Goal: Information Seeking & Learning: Check status

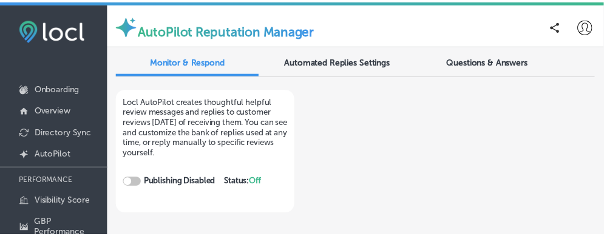
scroll to position [2, 0]
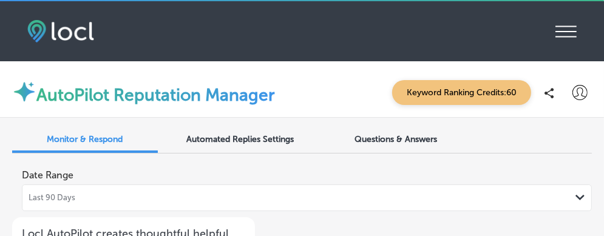
checkbox input "true"
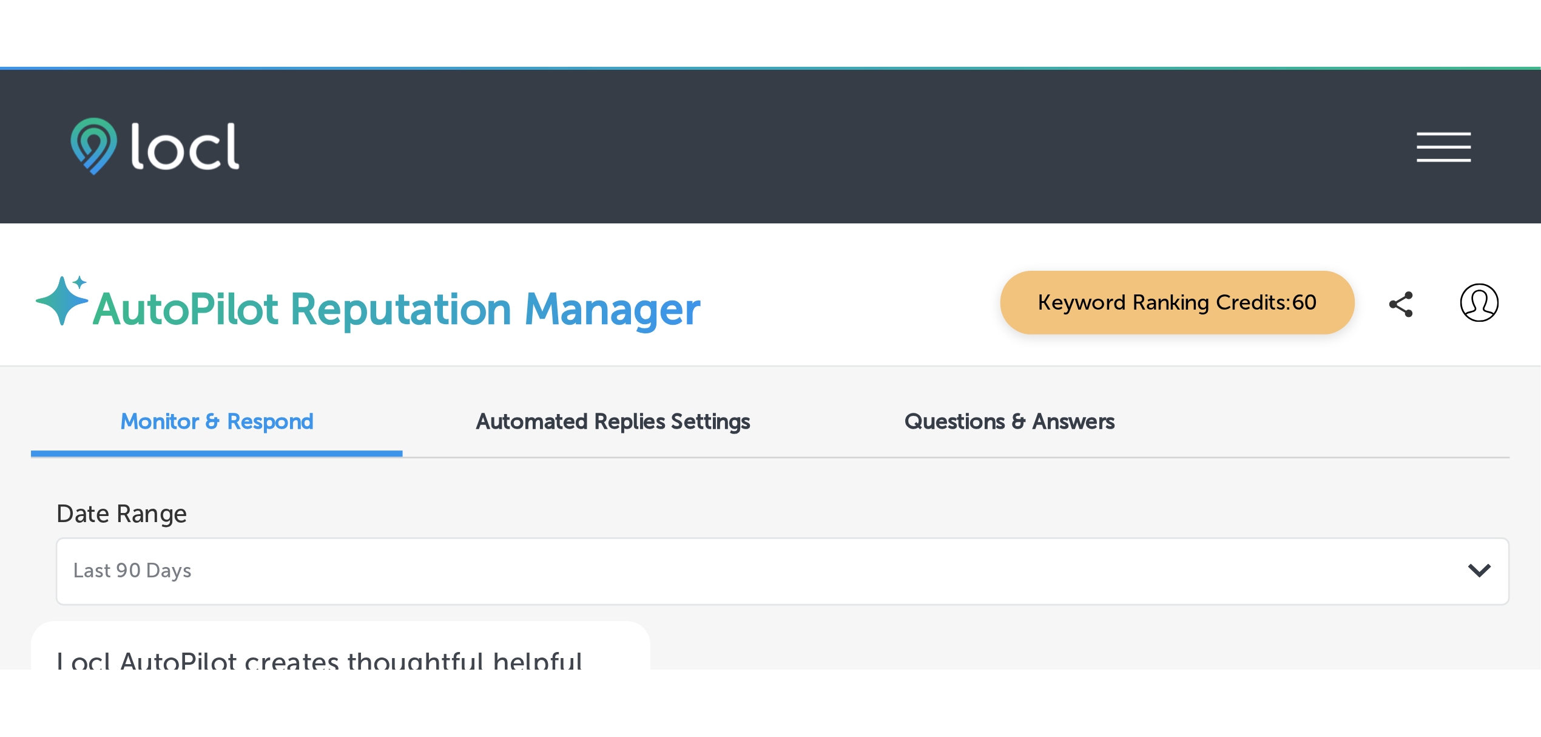
scroll to position [1, 0]
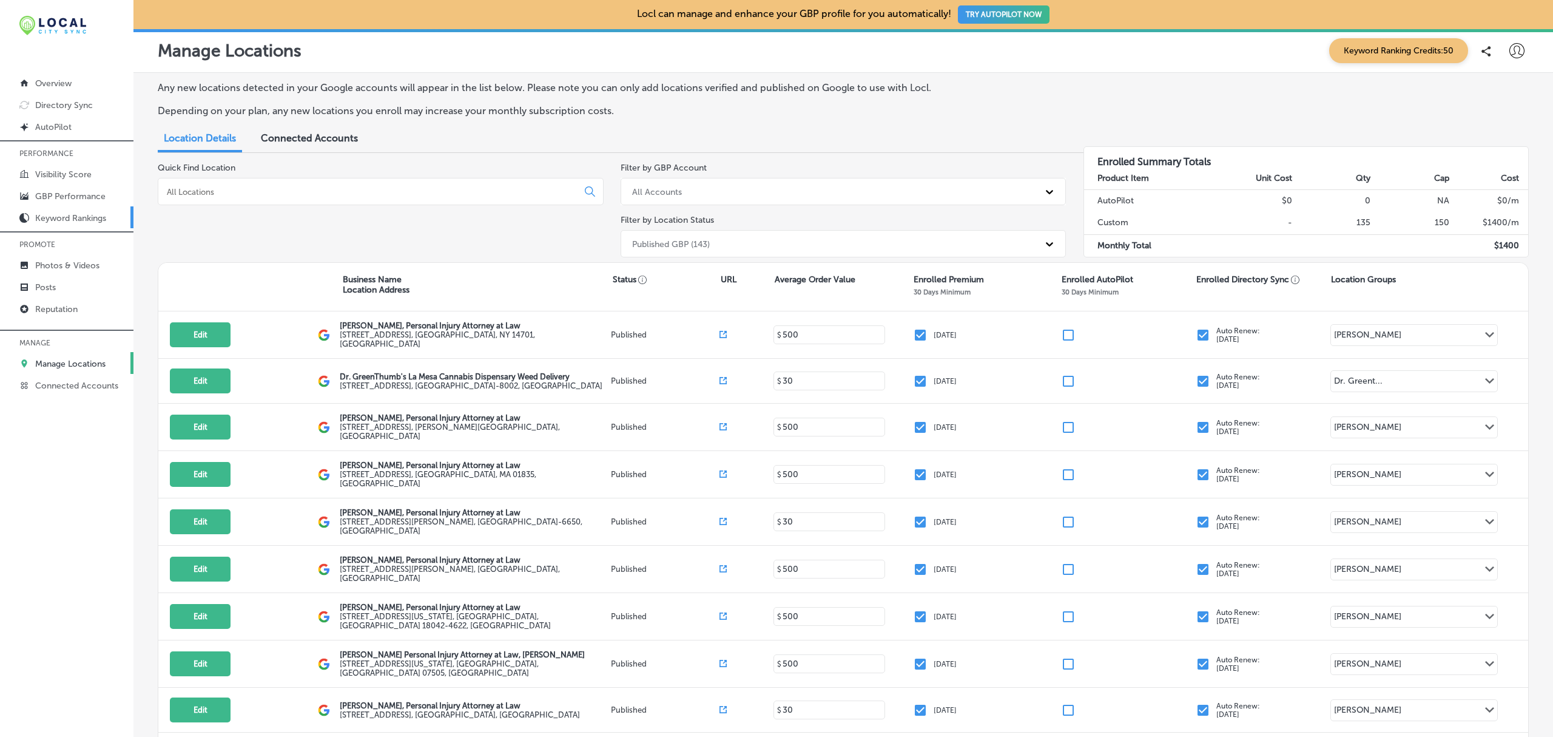
click at [83, 221] on p "Keyword Rankings" at bounding box center [70, 218] width 71 height 10
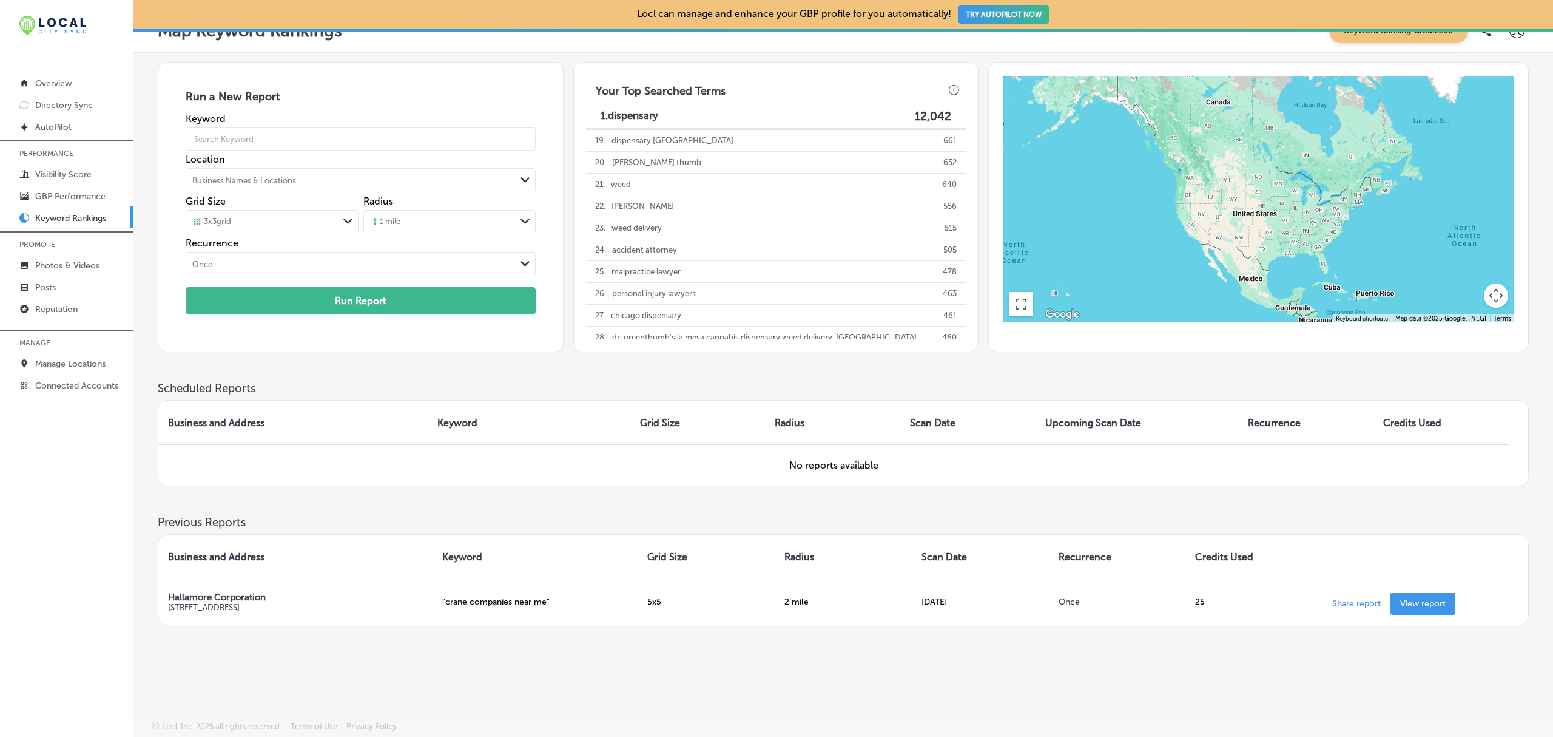
scroll to position [22, 0]
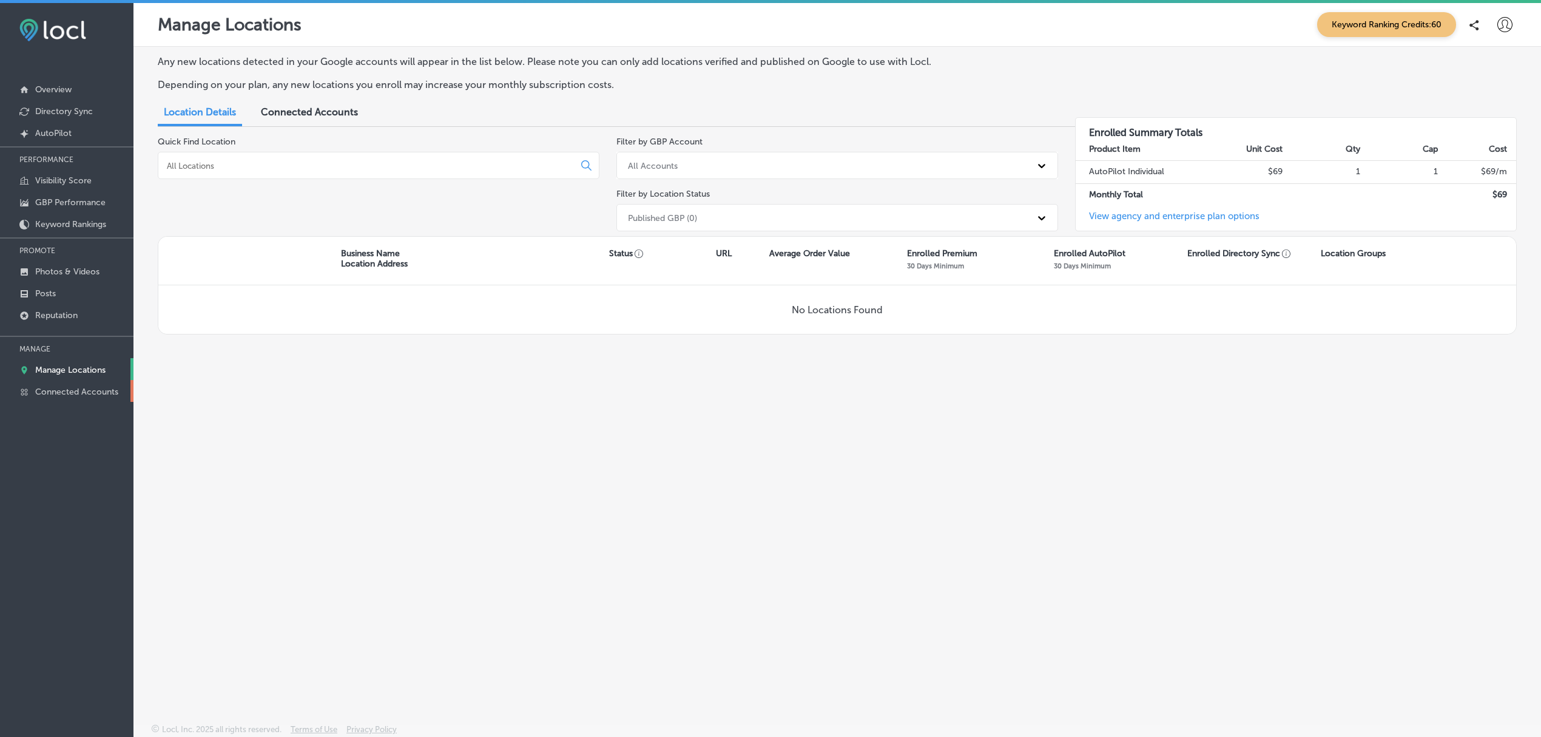
click at [54, 396] on p "Connected Accounts" at bounding box center [76, 391] width 83 height 10
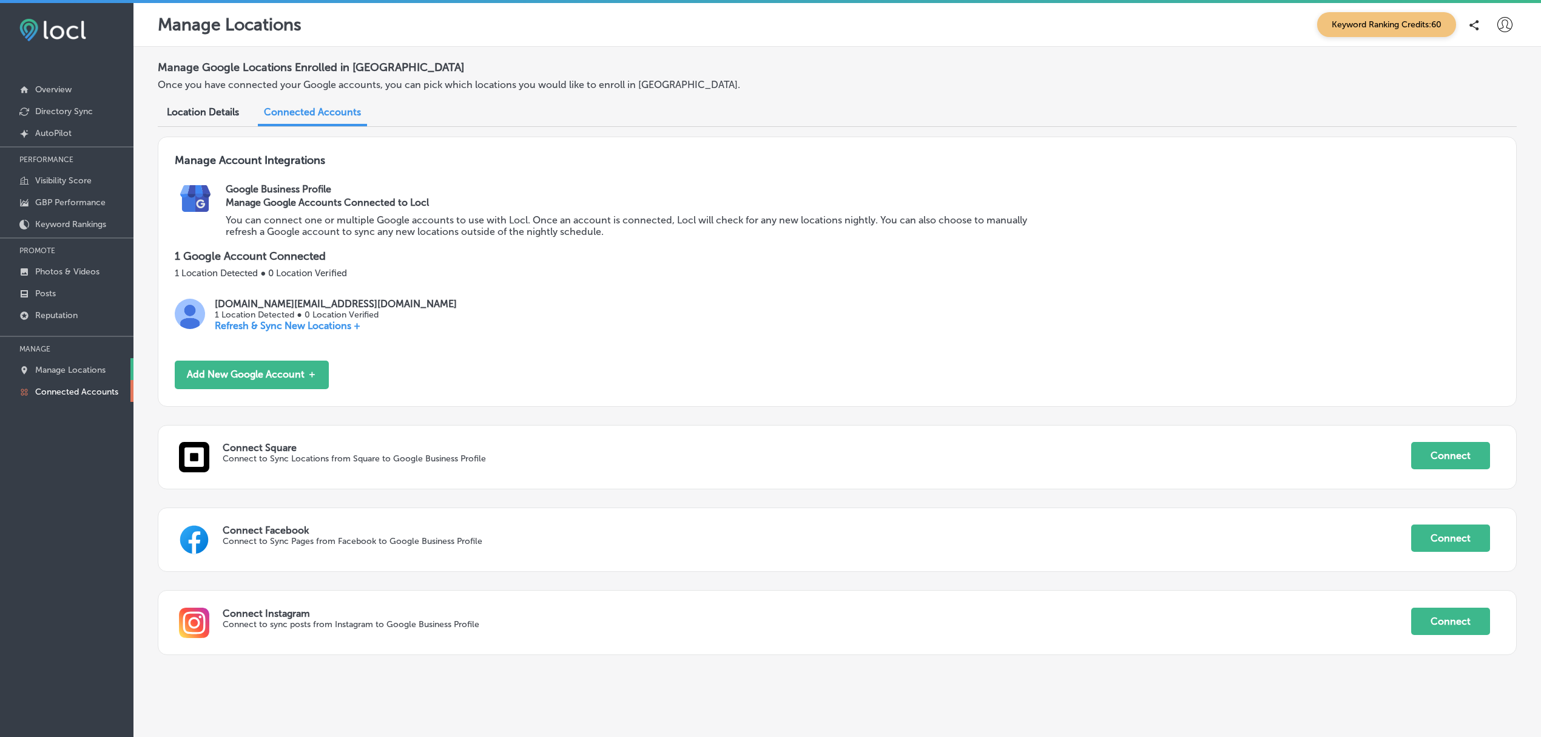
click at [53, 368] on p "Manage Locations" at bounding box center [70, 370] width 70 height 10
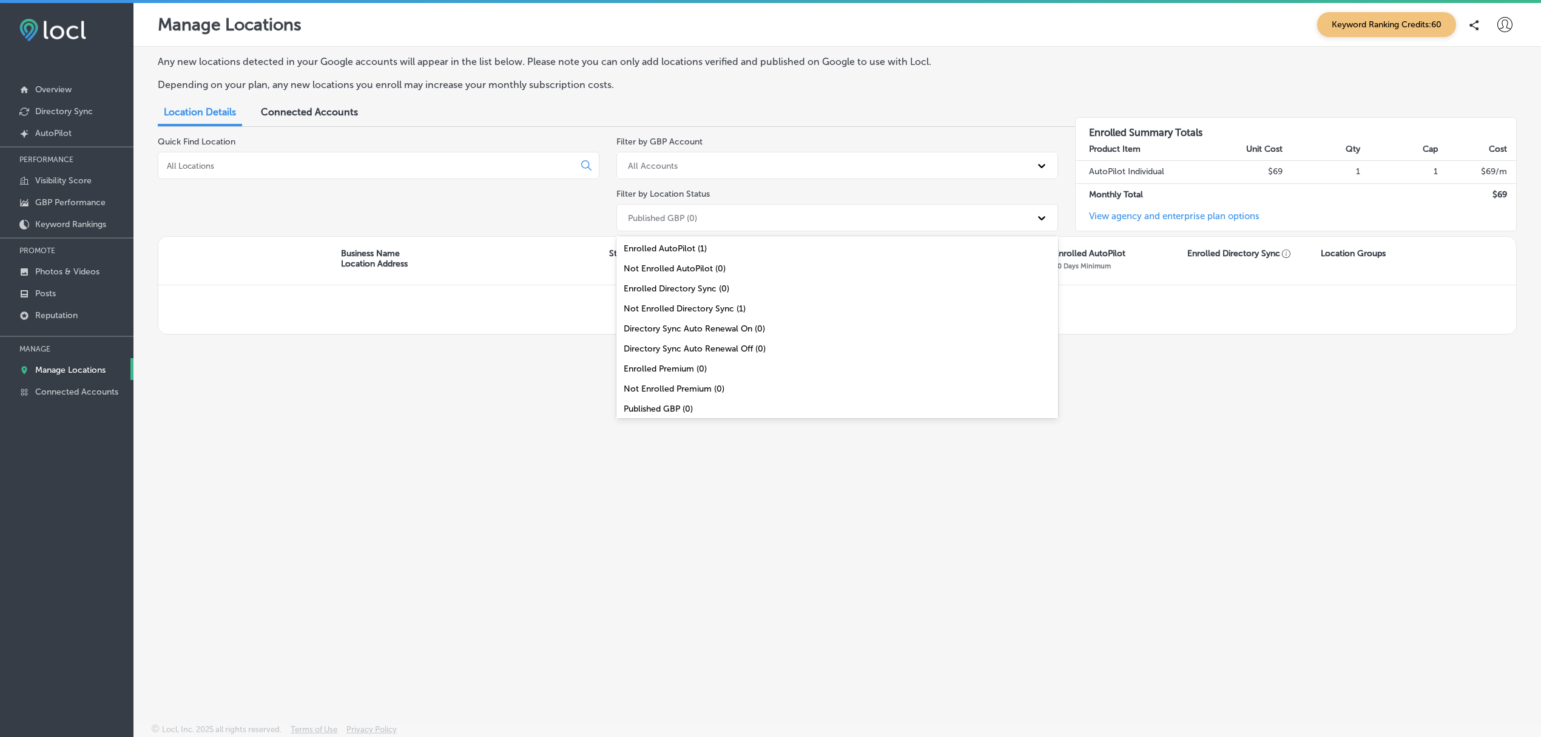
click at [1042, 212] on icon at bounding box center [1042, 218] width 12 height 12
click at [695, 251] on div "Enrolled AutoPilot (1)" at bounding box center [837, 248] width 442 height 20
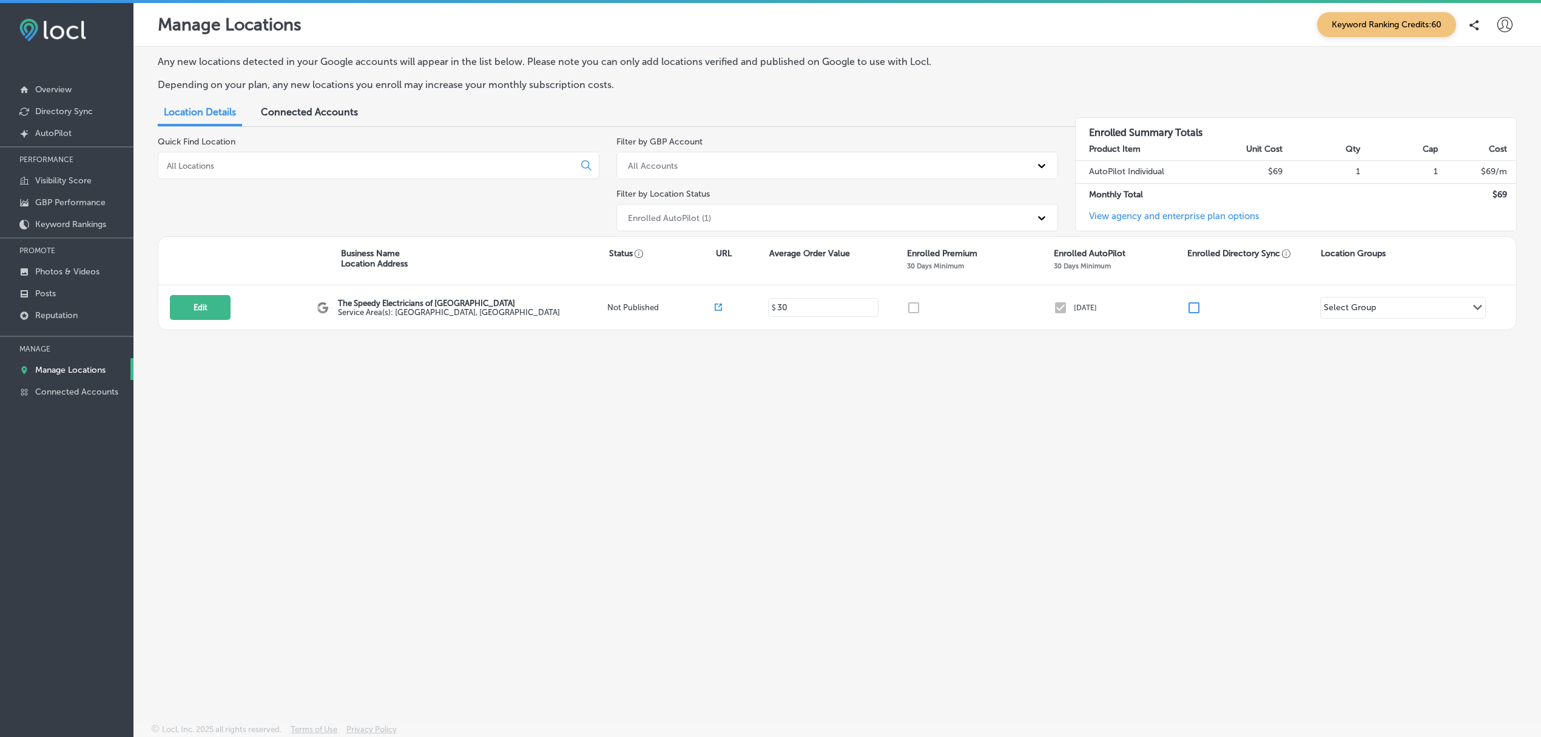
click at [1505, 23] on icon at bounding box center [1504, 24] width 15 height 15
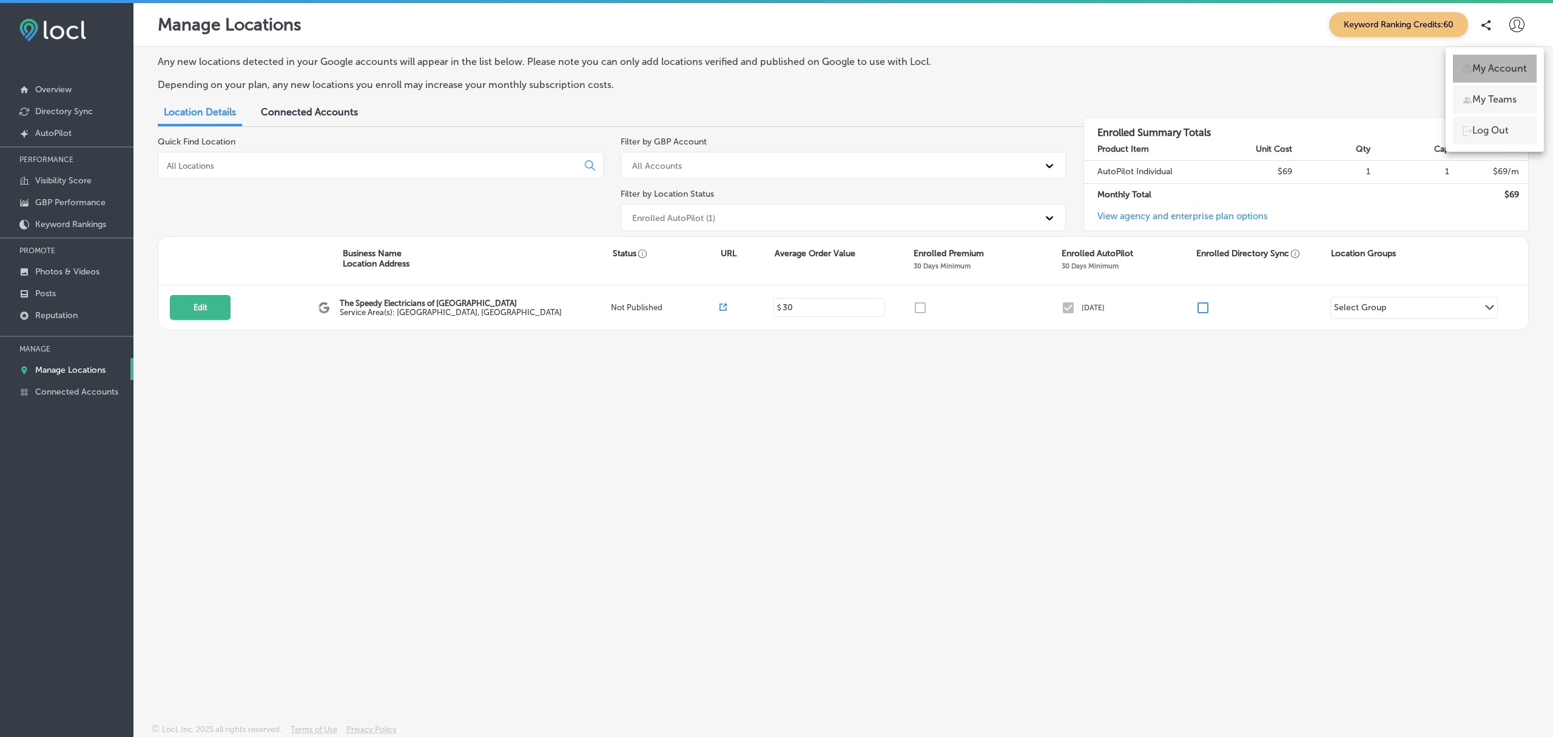
click at [1489, 73] on p "My Account" at bounding box center [1500, 68] width 55 height 15
select select "TH"
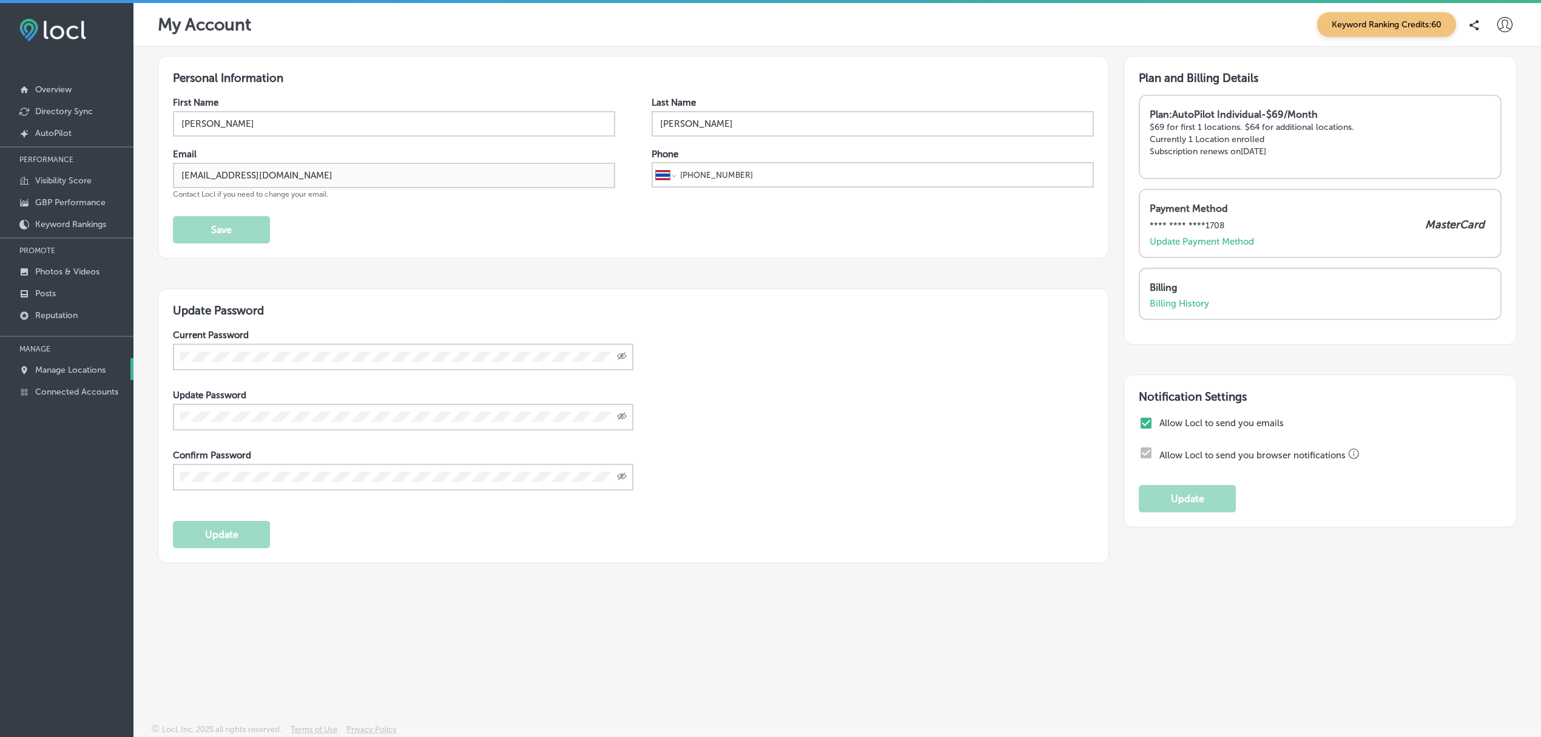
click at [71, 375] on p "Manage Locations" at bounding box center [70, 370] width 70 height 10
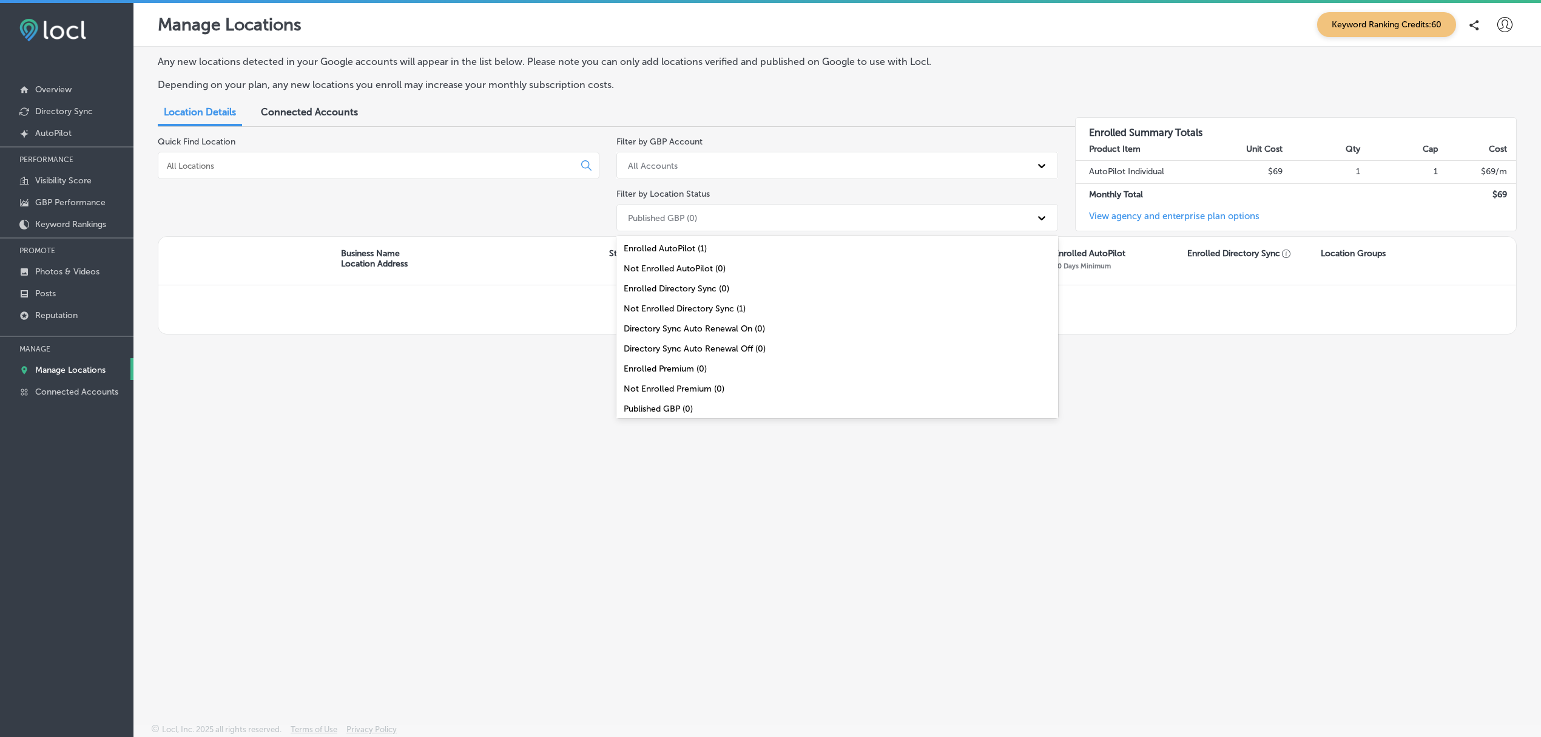
click at [905, 212] on div "Published GBP (0)" at bounding box center [826, 218] width 409 height 20
click at [743, 245] on div "Enrolled AutoPilot (1)" at bounding box center [837, 248] width 442 height 20
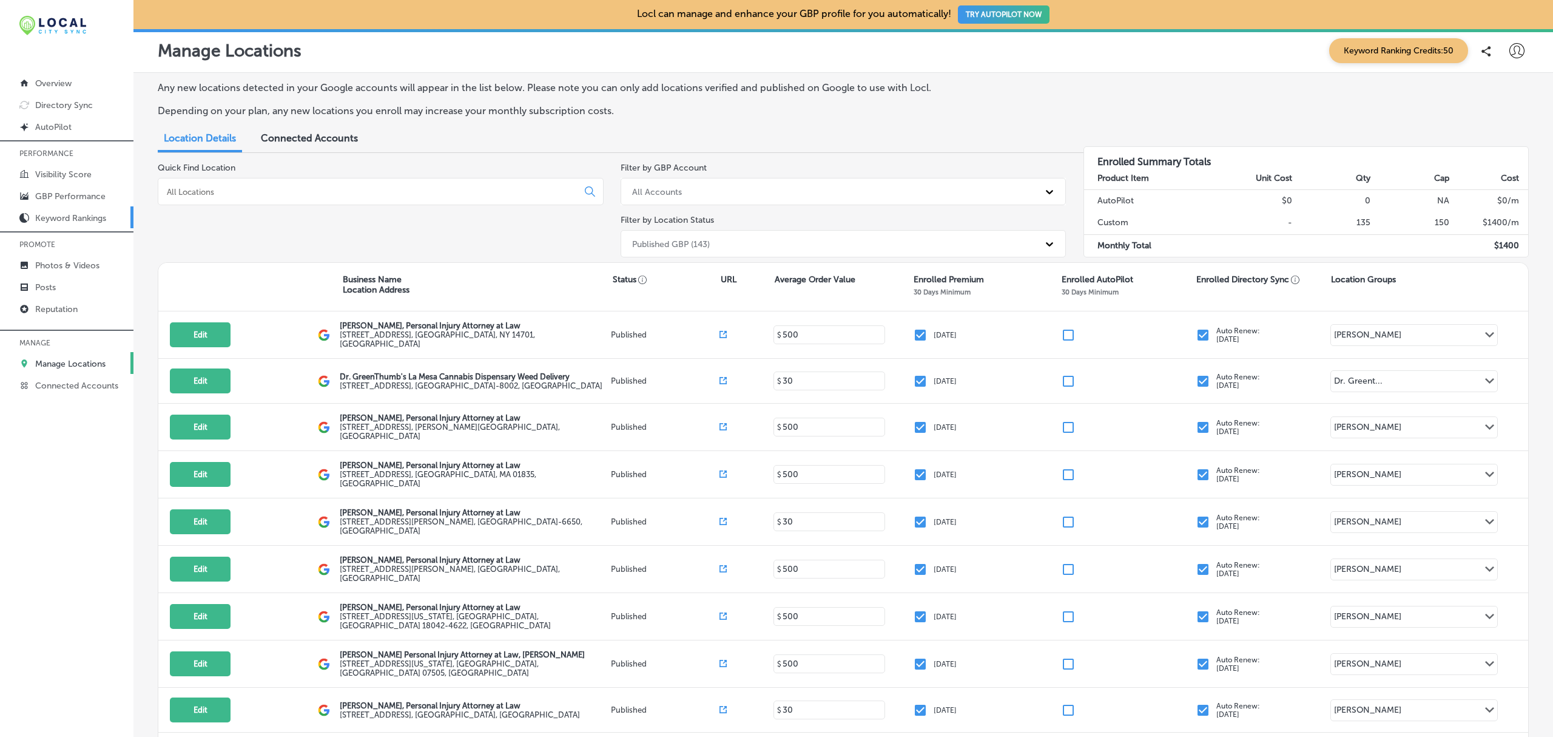
click at [76, 220] on p "Keyword Rankings" at bounding box center [70, 218] width 71 height 10
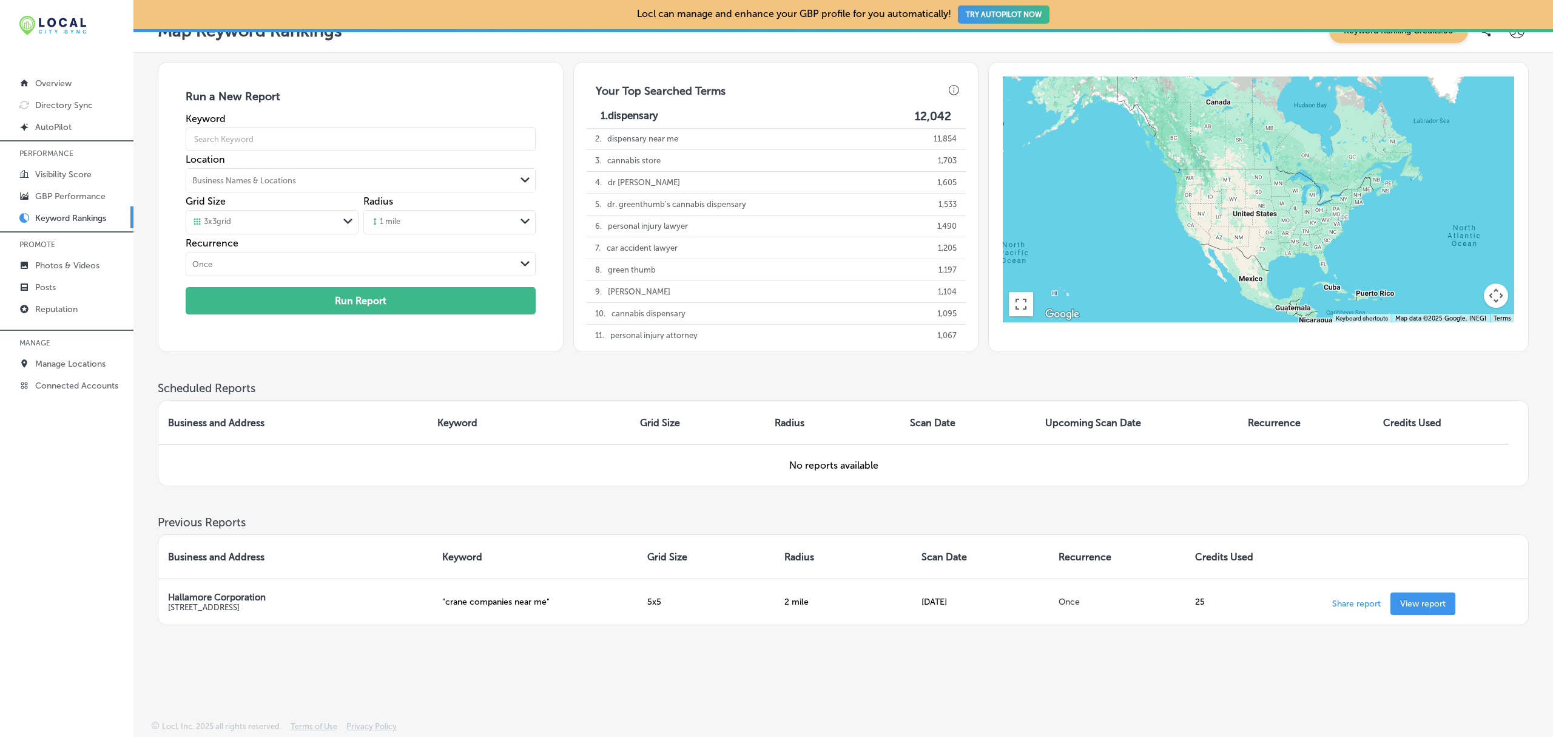
scroll to position [22, 0]
click at [1425, 609] on link "View report" at bounding box center [1423, 603] width 65 height 22
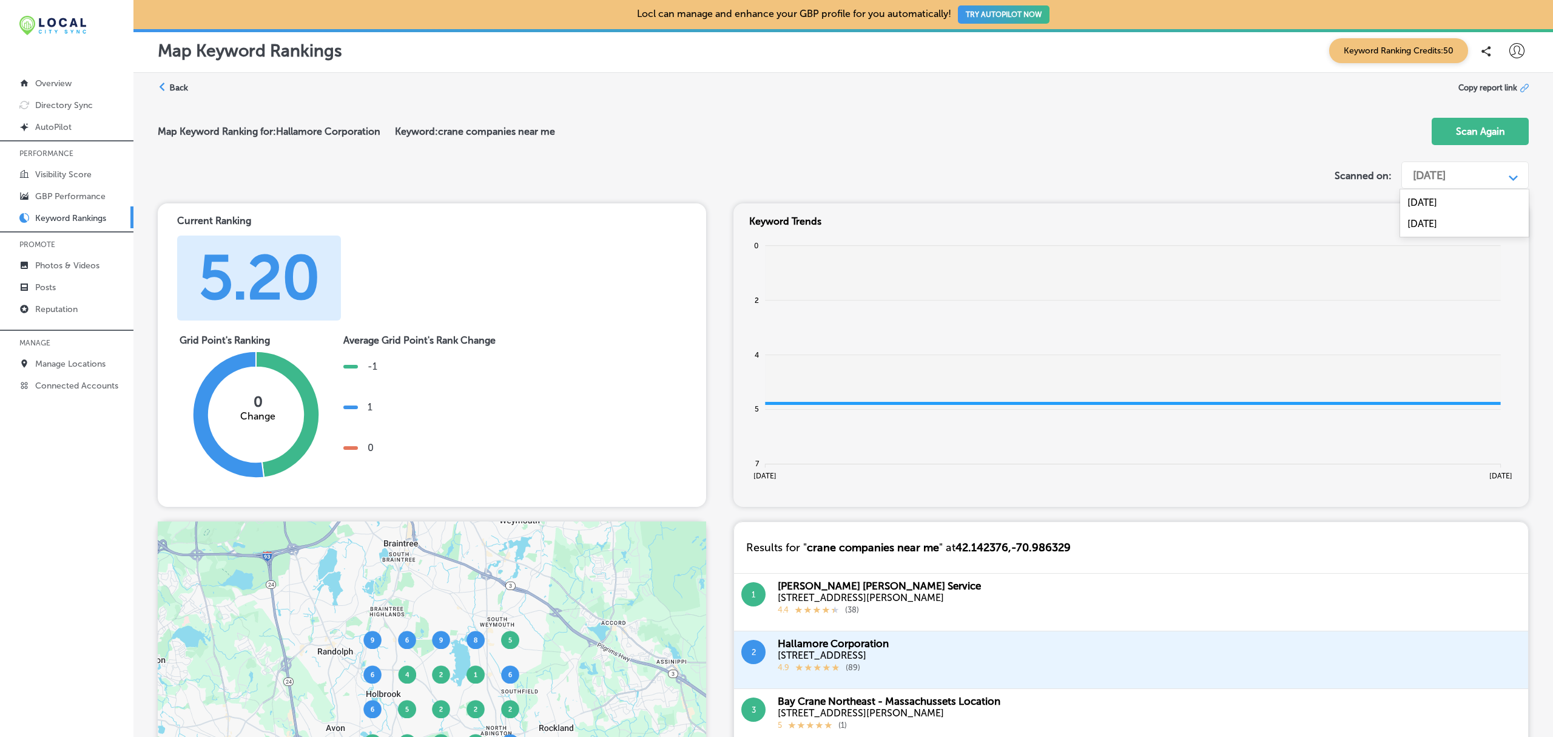
click at [1502, 180] on div "Aug 21, 2025" at bounding box center [1455, 175] width 97 height 23
click at [1474, 205] on div "Sep 30, 2024" at bounding box center [1464, 202] width 129 height 21
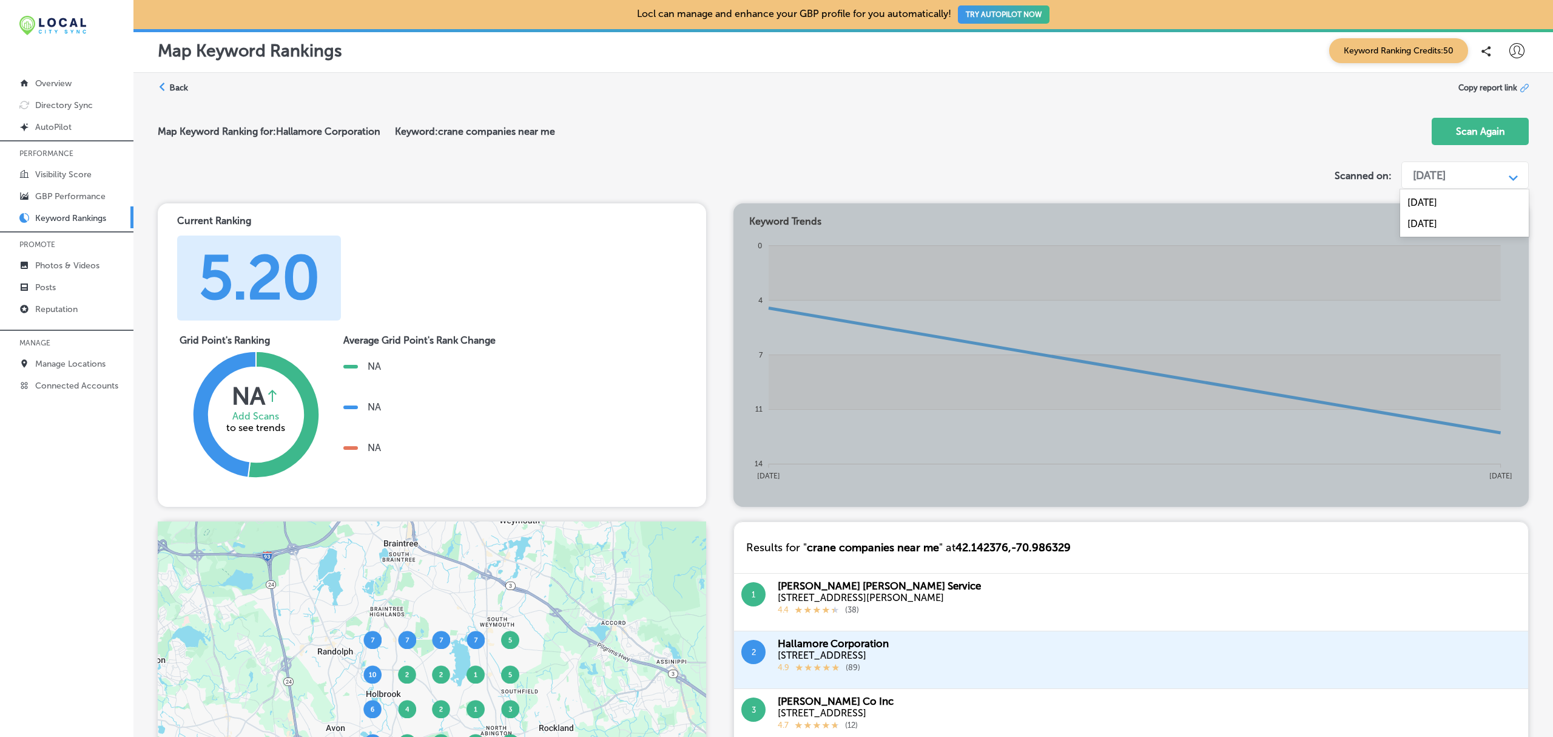
click at [1483, 175] on div "Sep 30, 2024" at bounding box center [1455, 175] width 97 height 23
click at [1471, 222] on div "Aug 21, 2025" at bounding box center [1464, 223] width 129 height 21
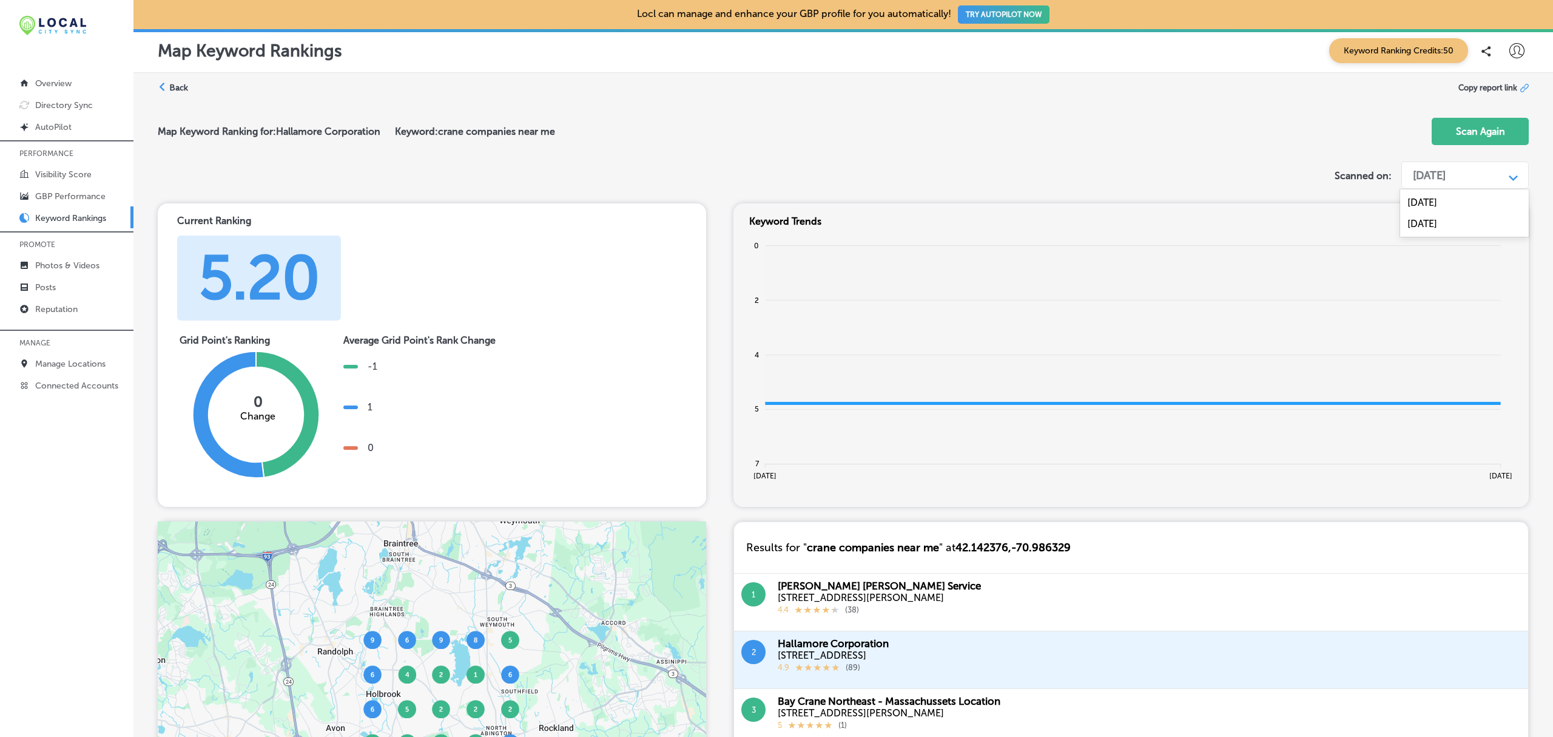
click at [1499, 178] on div "Aug 21, 2025" at bounding box center [1455, 175] width 97 height 23
click at [1478, 198] on div "Sep 30, 2024" at bounding box center [1464, 202] width 129 height 21
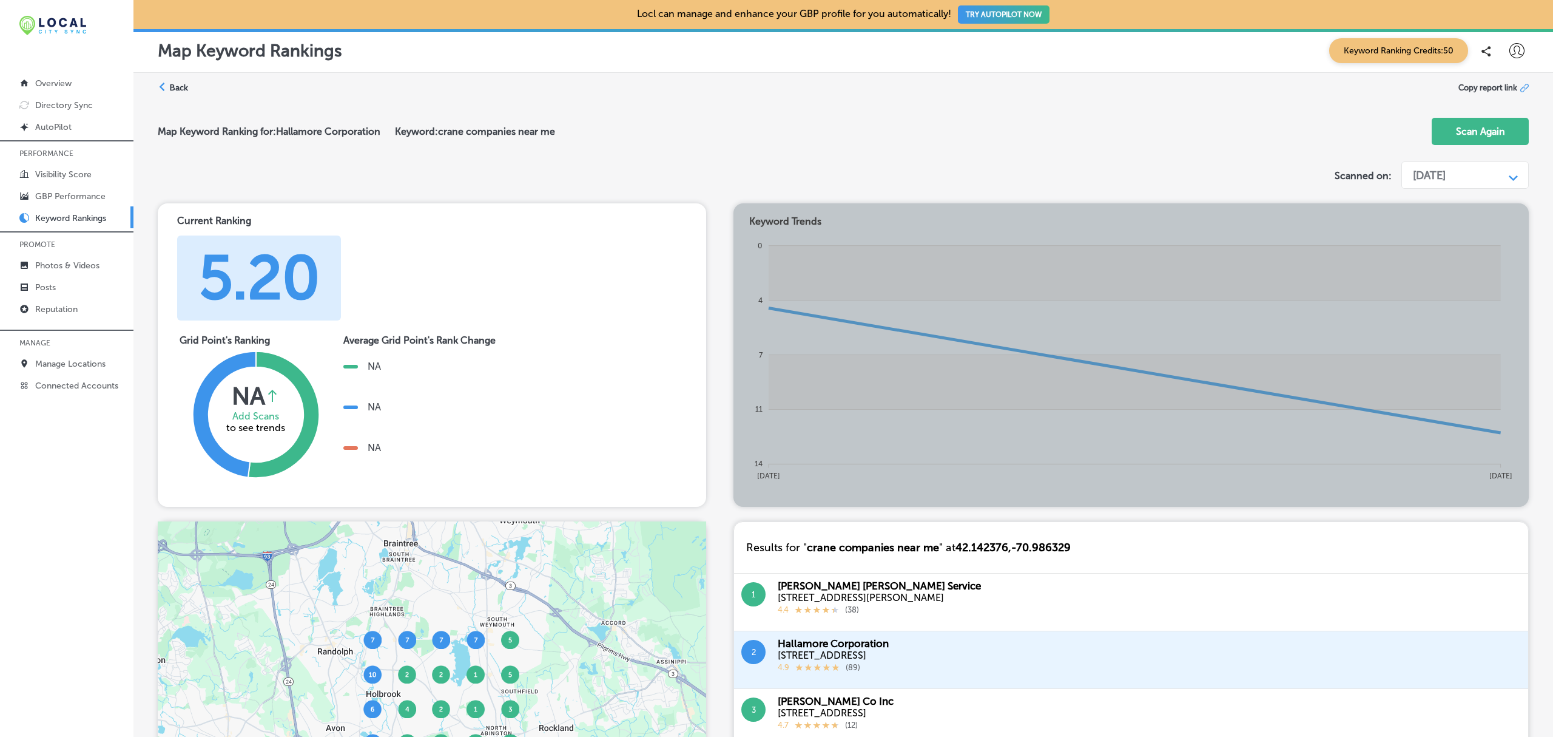
click at [182, 90] on label "Back" at bounding box center [178, 88] width 19 height 12
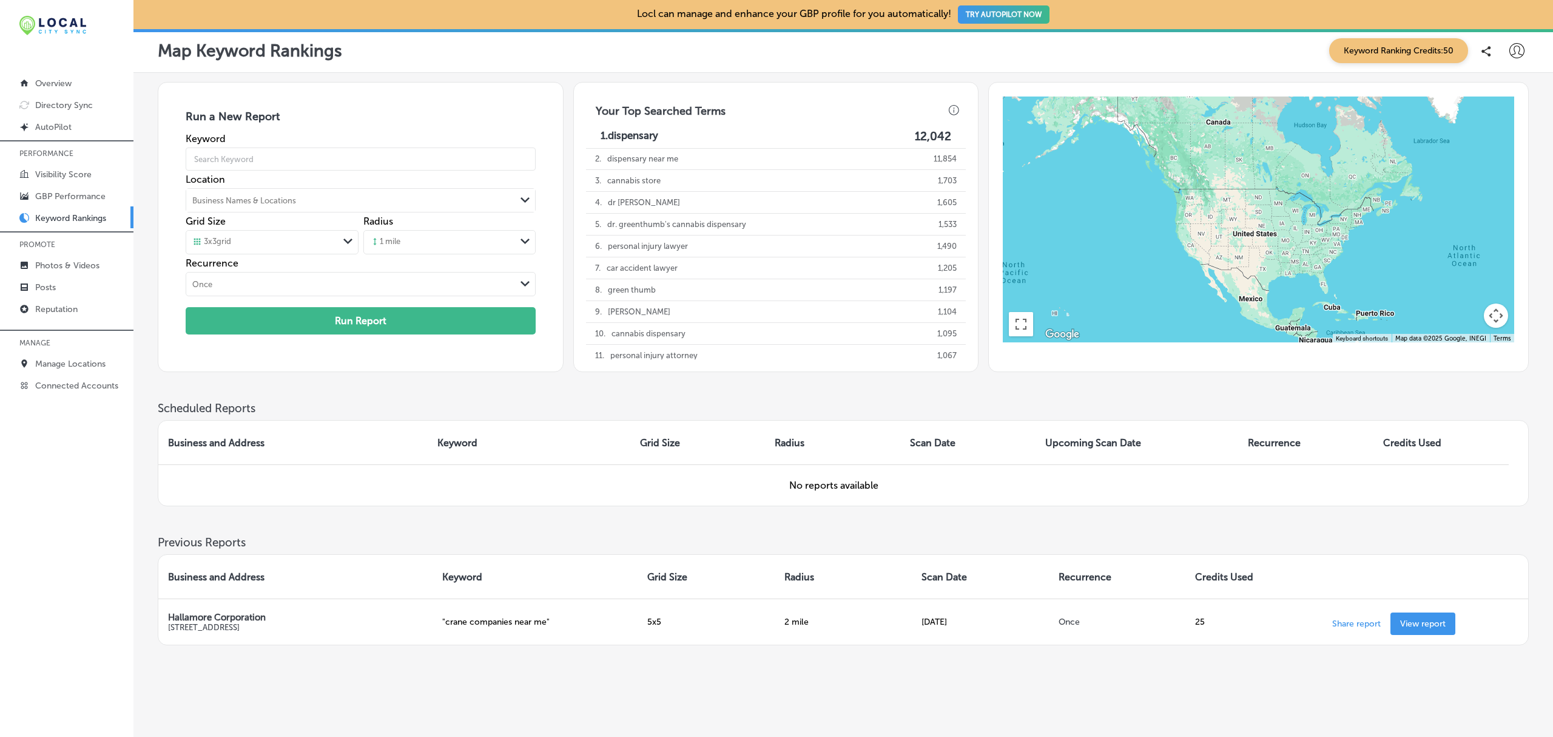
scroll to position [22, 0]
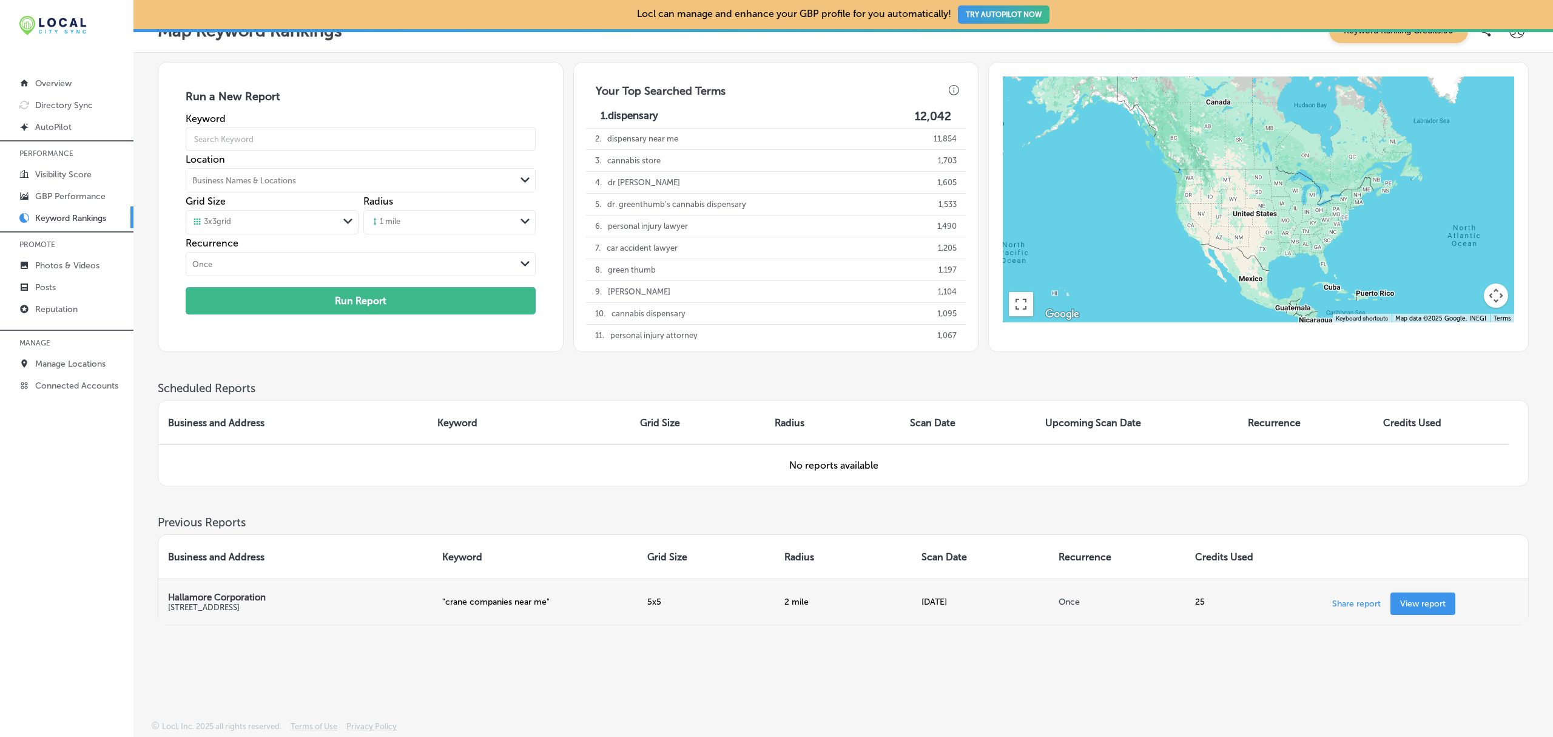
click at [1427, 598] on p "View report" at bounding box center [1423, 603] width 46 height 10
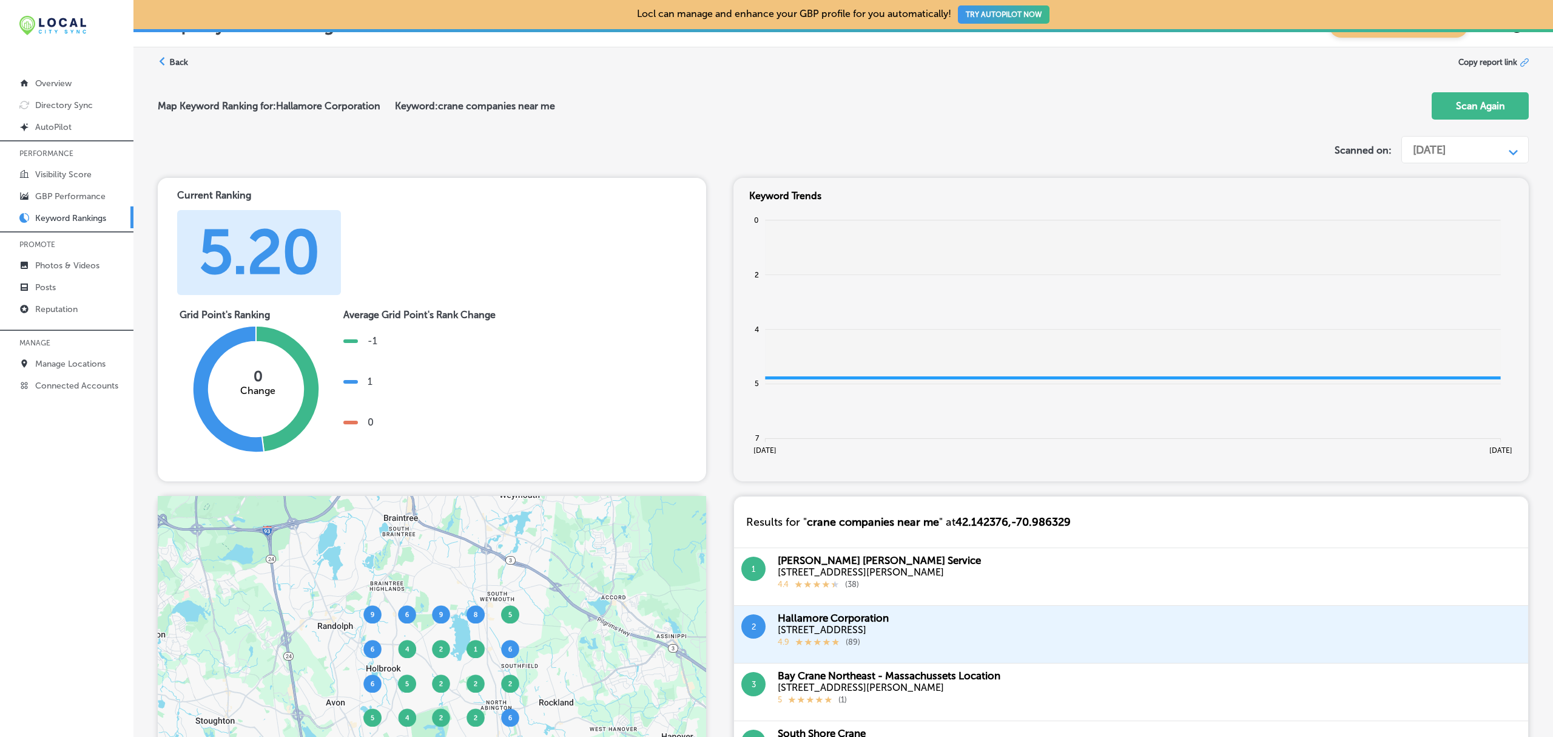
scroll to position [25, 0]
click at [1446, 146] on div "Aug 21, 2025" at bounding box center [1429, 150] width 33 height 13
click at [1453, 180] on div "Sep 30, 2024" at bounding box center [1464, 177] width 129 height 21
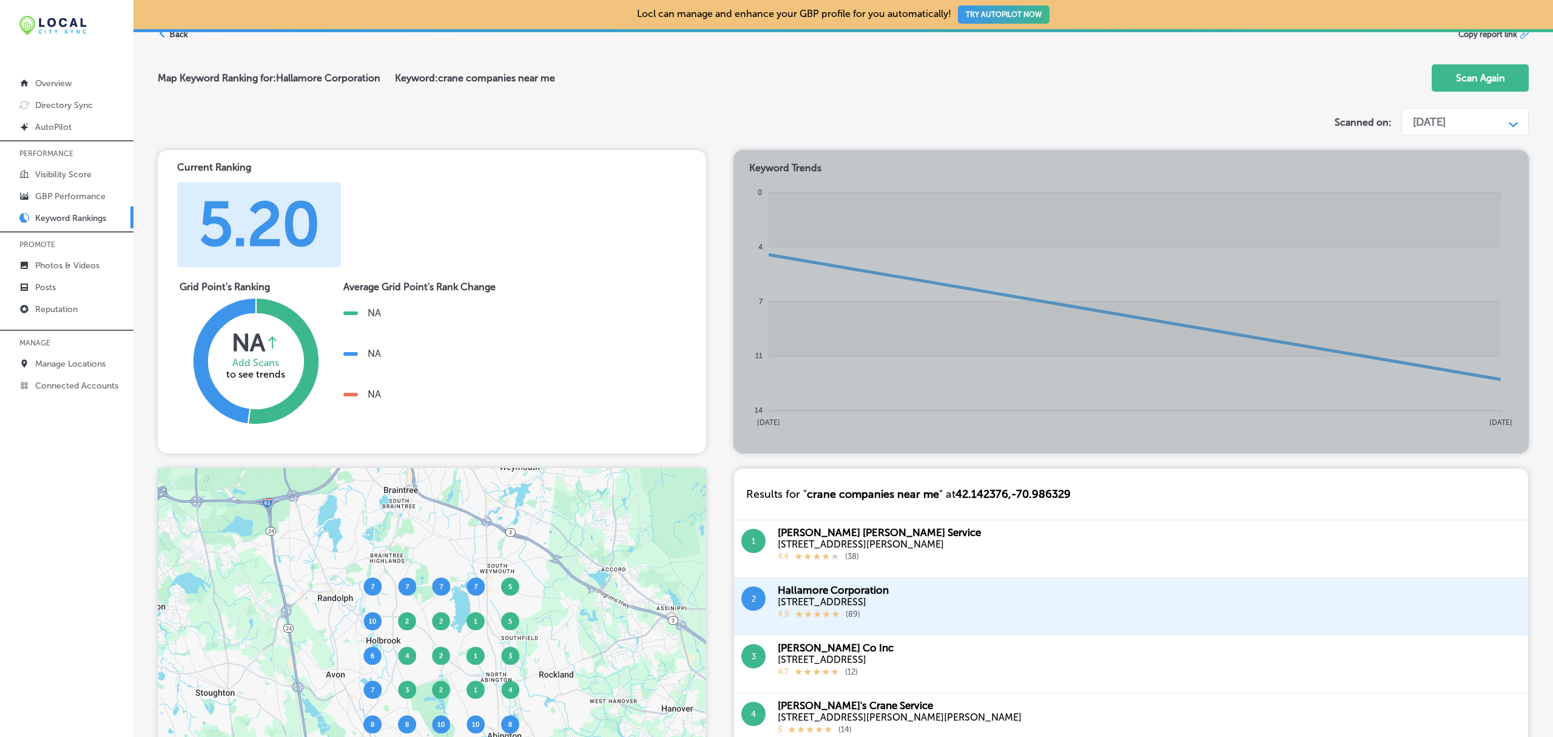
scroll to position [54, 0]
click at [1445, 133] on div "Sep 30, 2024 Path Created with Sketch." at bounding box center [1465, 120] width 127 height 27
click at [1442, 167] on div "Aug 21, 2025" at bounding box center [1464, 169] width 129 height 21
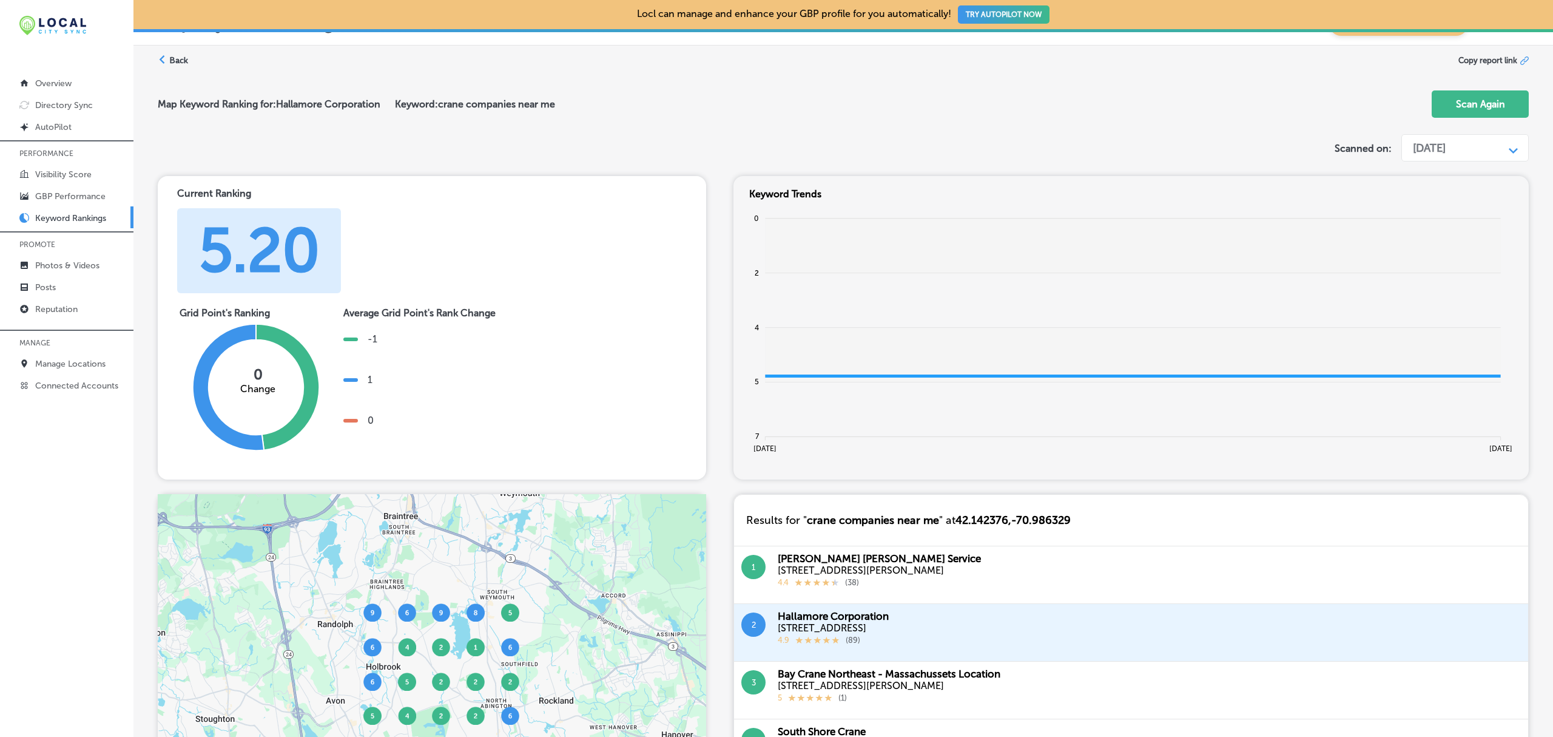
scroll to position [27, 0]
click at [69, 78] on p "Overview" at bounding box center [53, 83] width 36 height 10
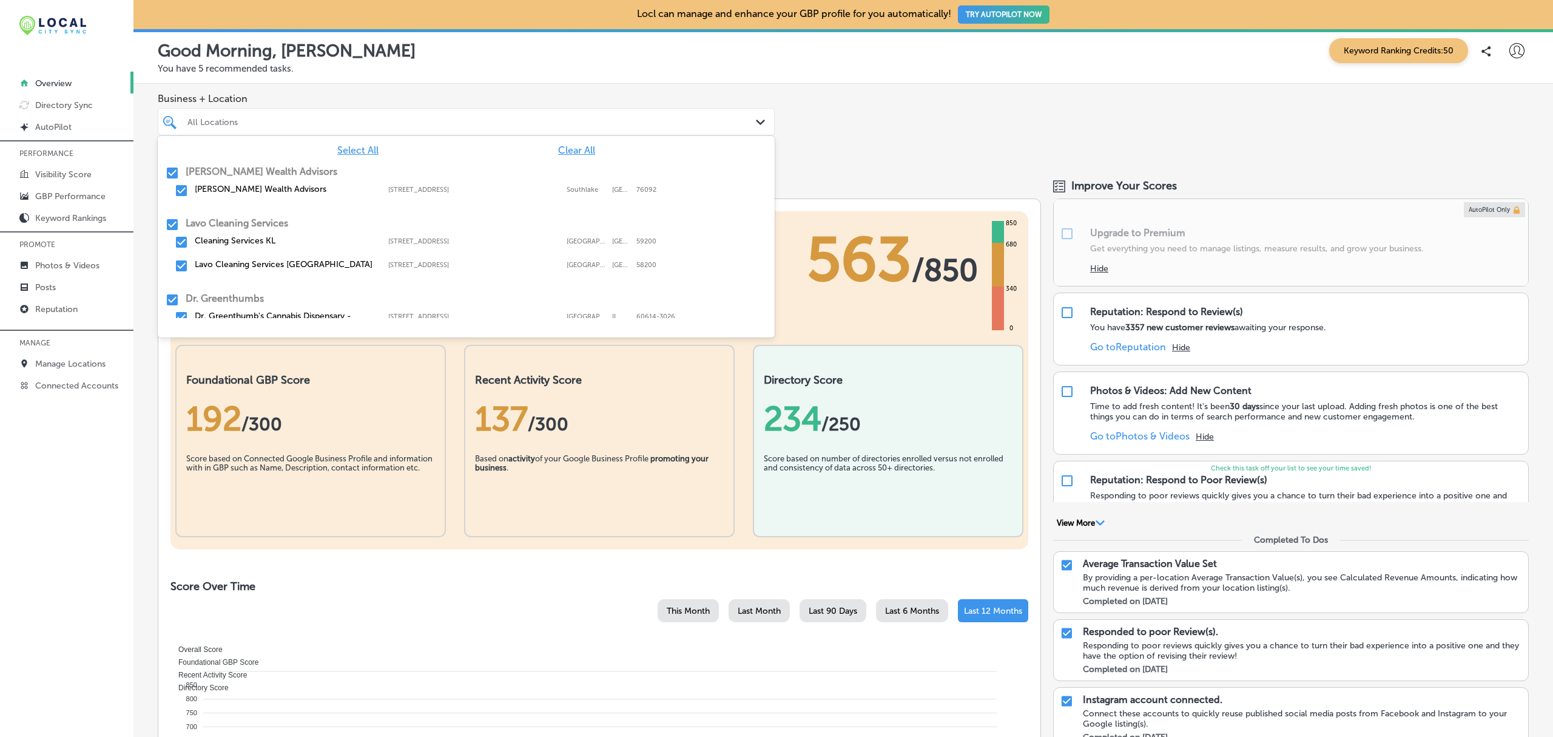
click at [729, 124] on div "All Locations" at bounding box center [472, 121] width 570 height 10
click at [567, 154] on span "Clear All" at bounding box center [576, 150] width 37 height 12
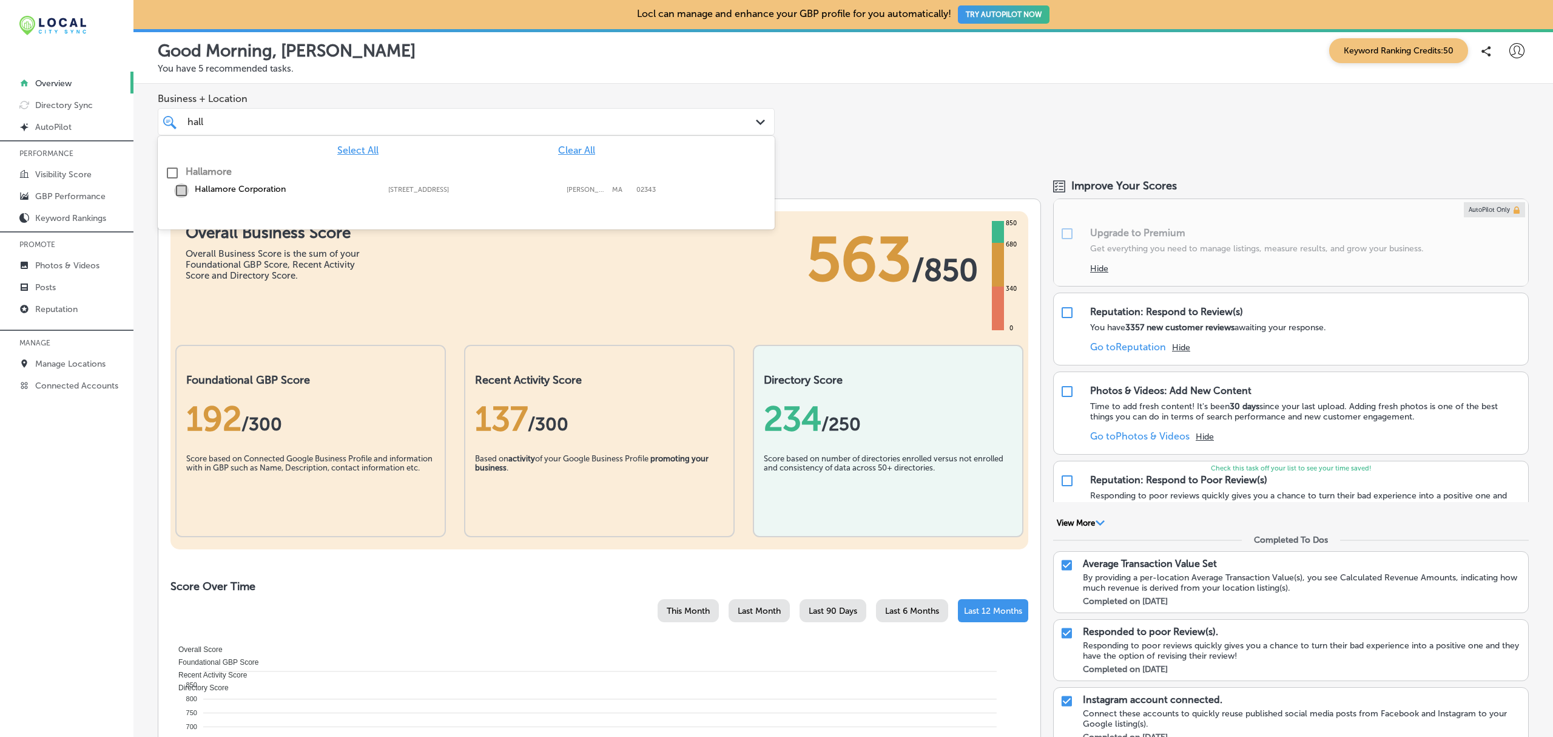
click at [181, 192] on input "checkbox" at bounding box center [181, 190] width 15 height 15
type input "hall"
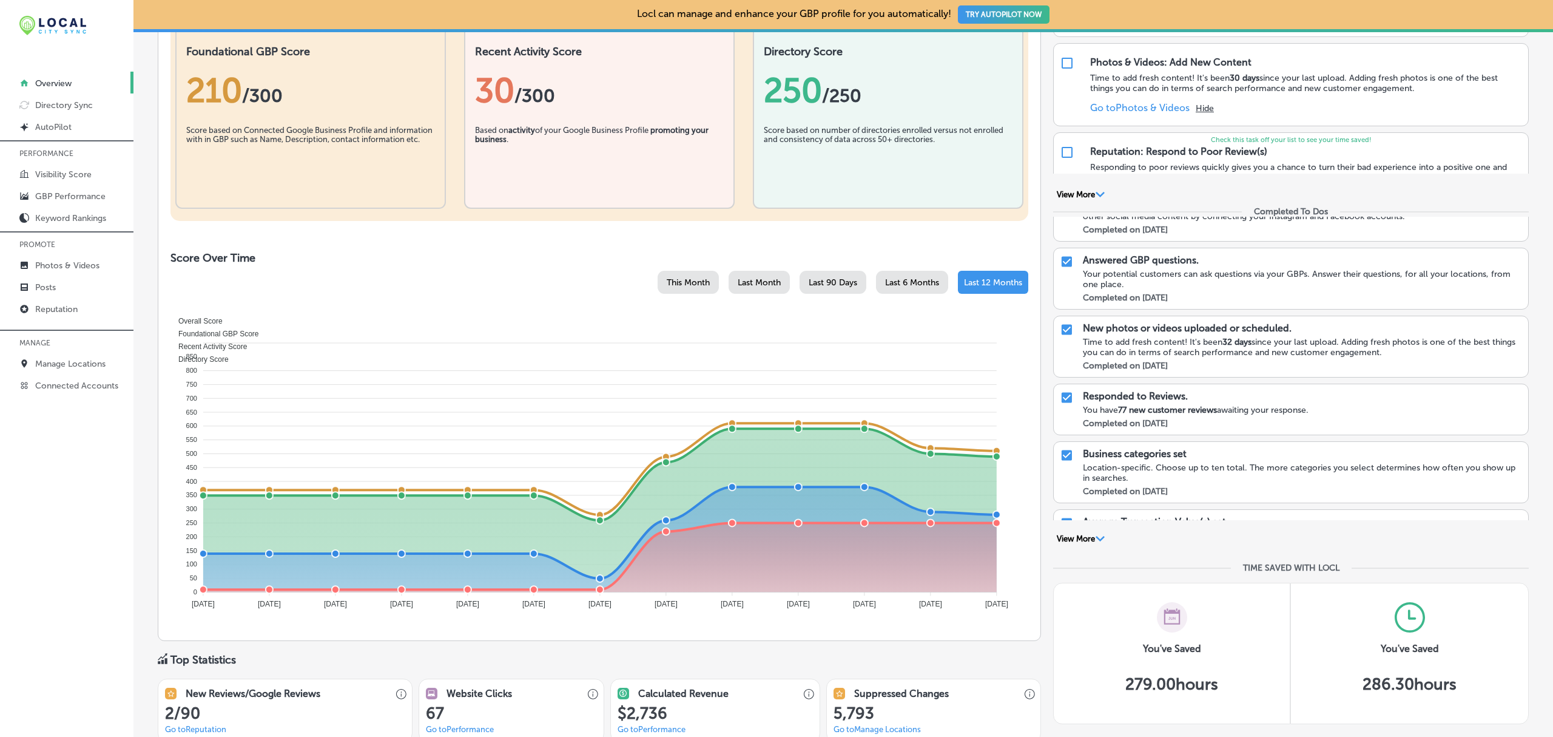
scroll to position [599, 0]
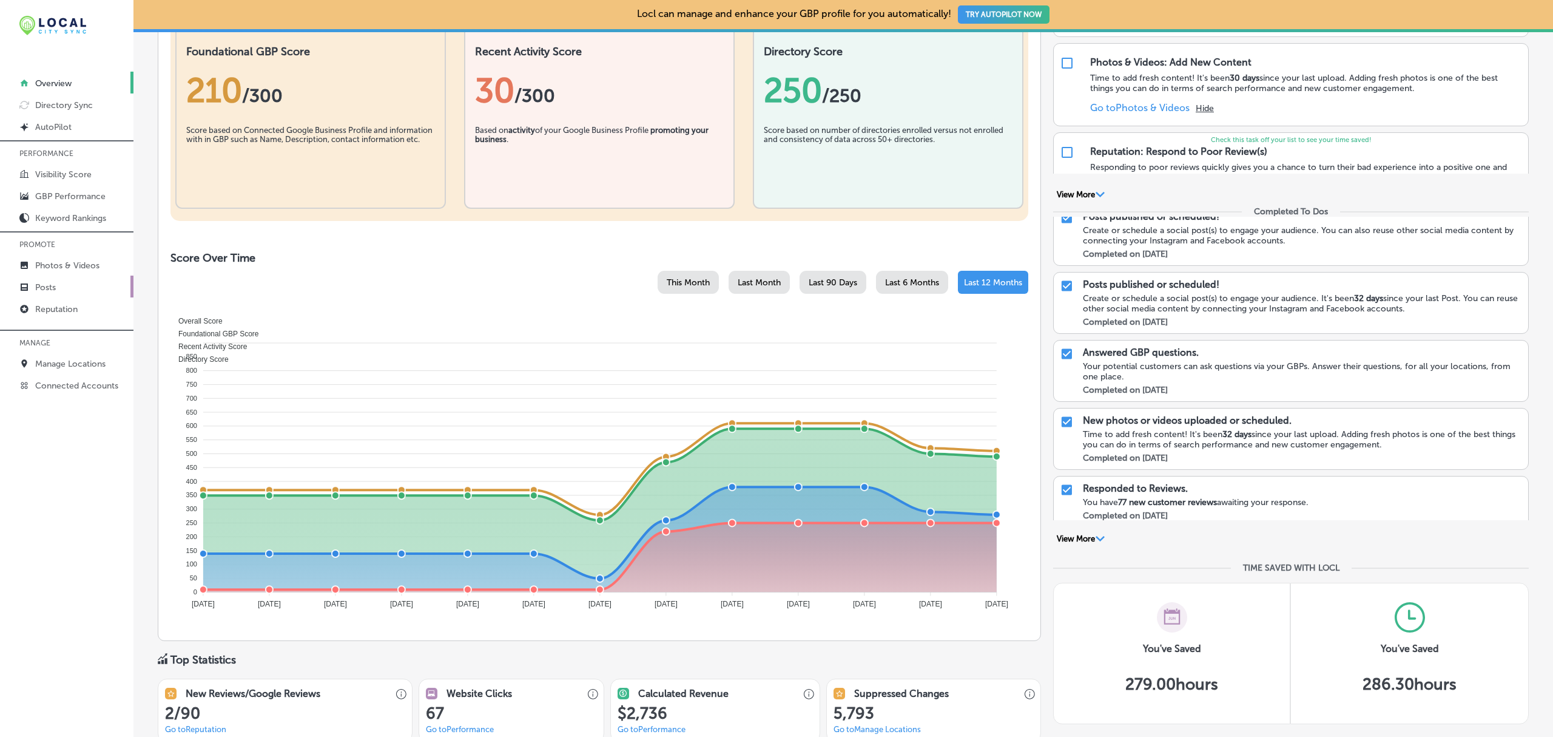
click at [50, 290] on p "Posts" at bounding box center [45, 287] width 21 height 10
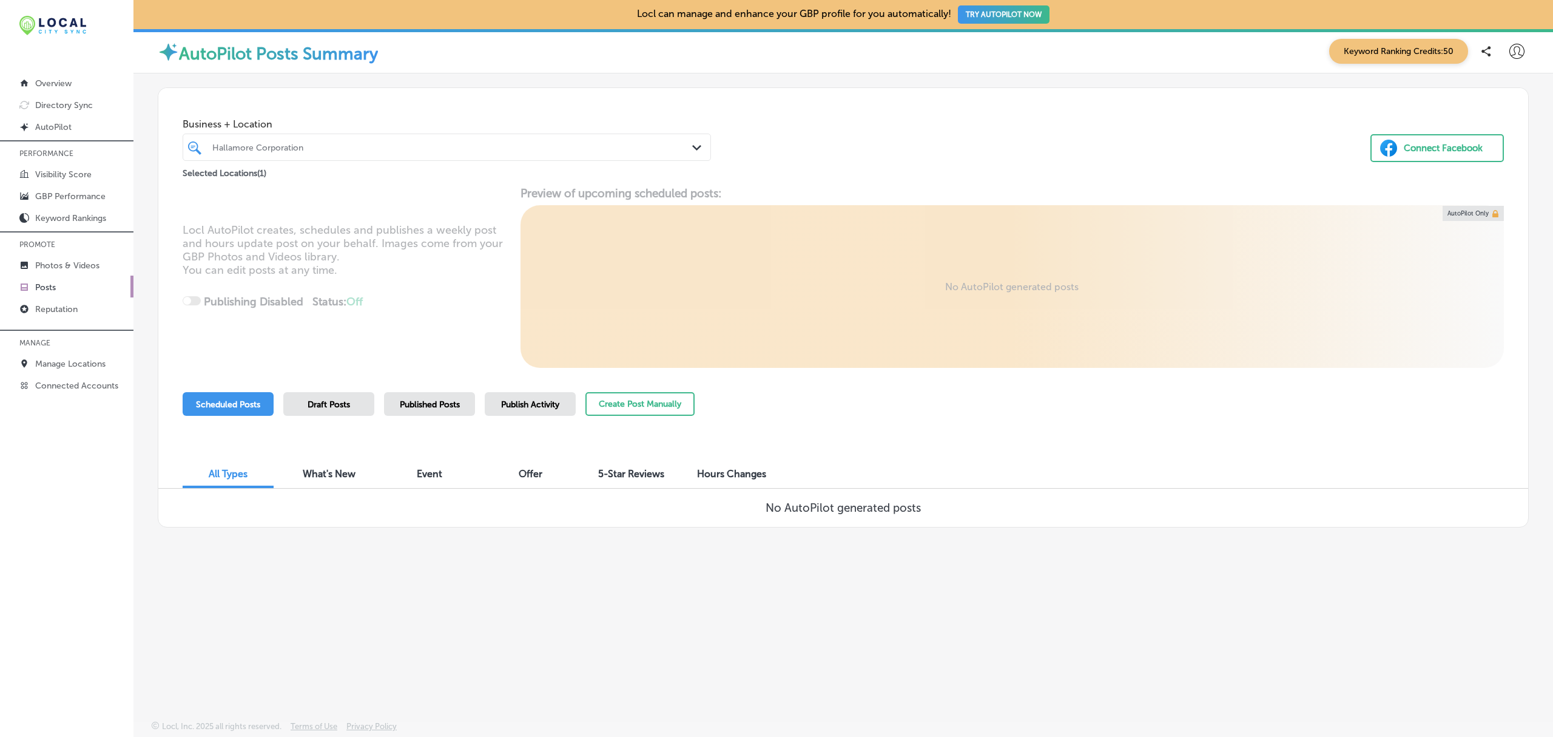
click at [534, 407] on span "Publish Activity" at bounding box center [530, 404] width 58 height 10
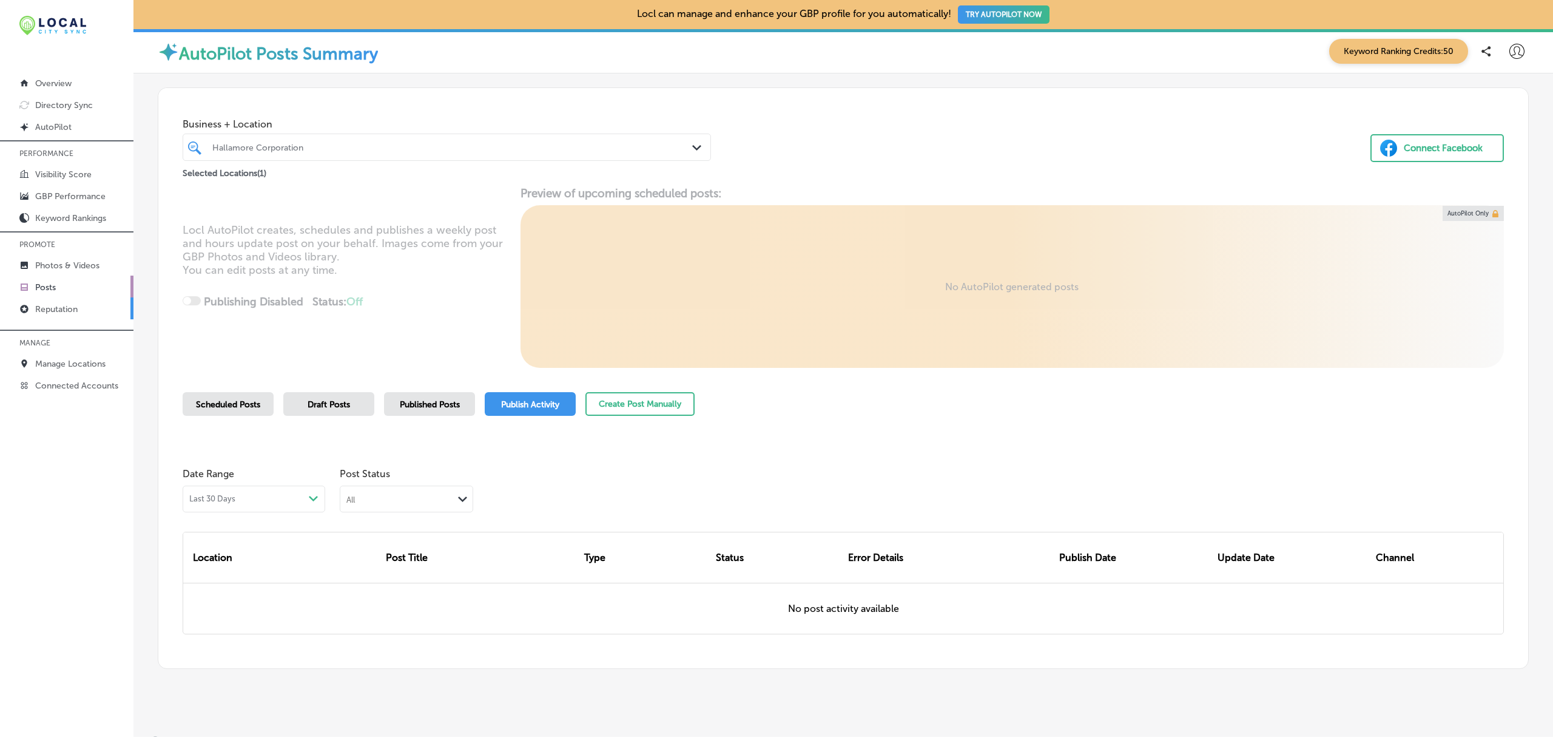
click at [56, 319] on link "Reputation" at bounding box center [66, 308] width 133 height 22
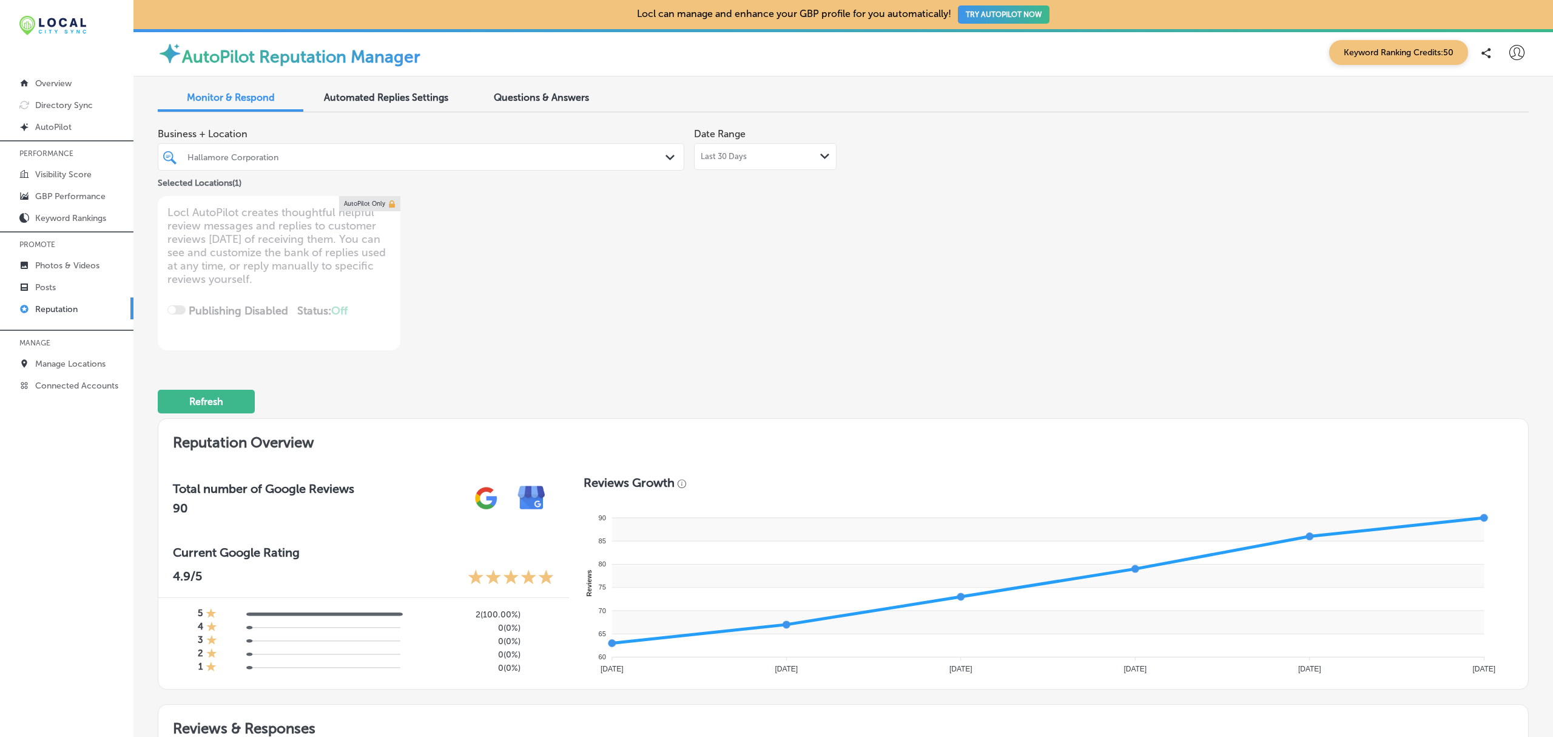
click at [820, 155] on polygon at bounding box center [824, 156] width 9 height 5
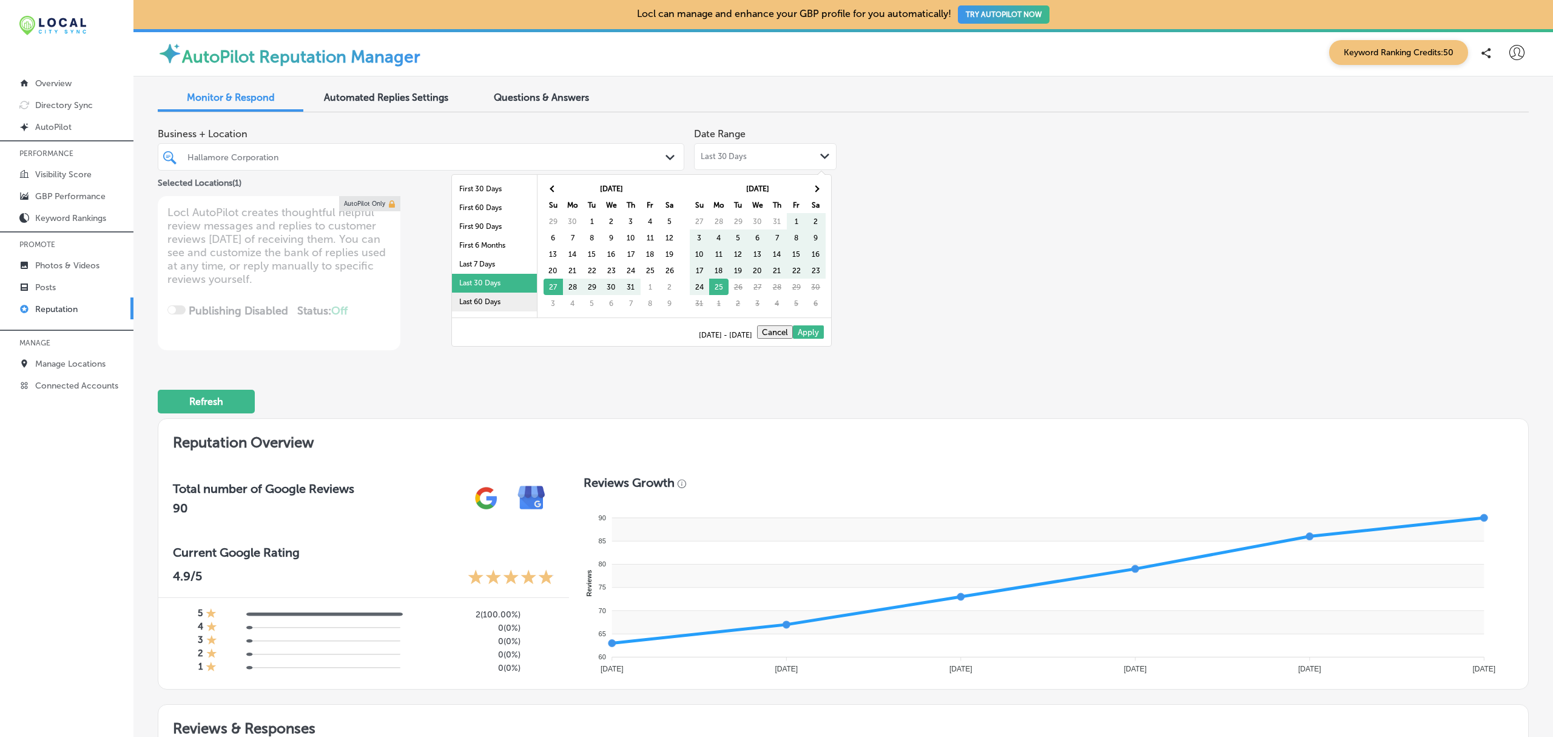
scroll to position [70, 0]
click at [471, 255] on li "Last 90 Days" at bounding box center [494, 250] width 85 height 19
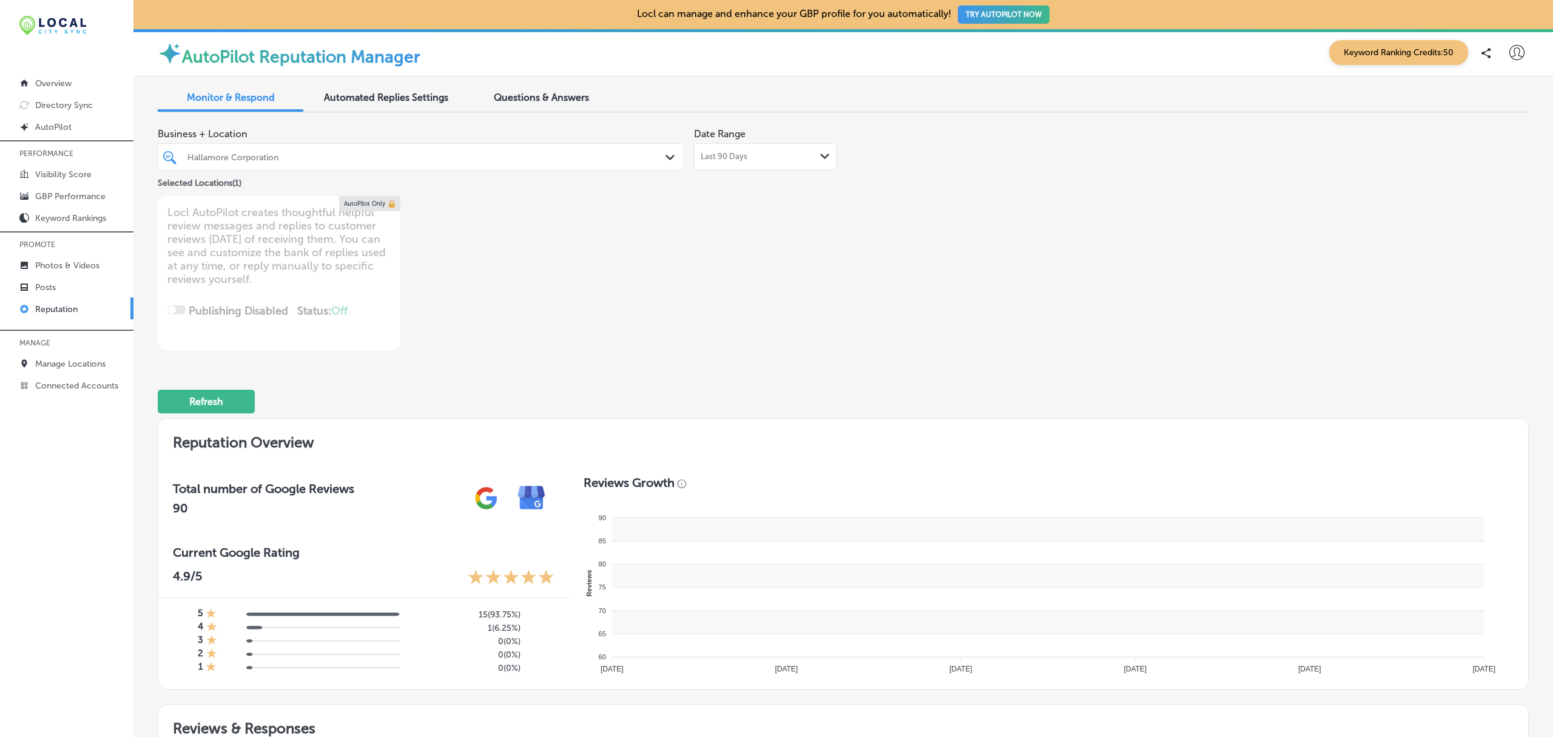
type textarea "x"
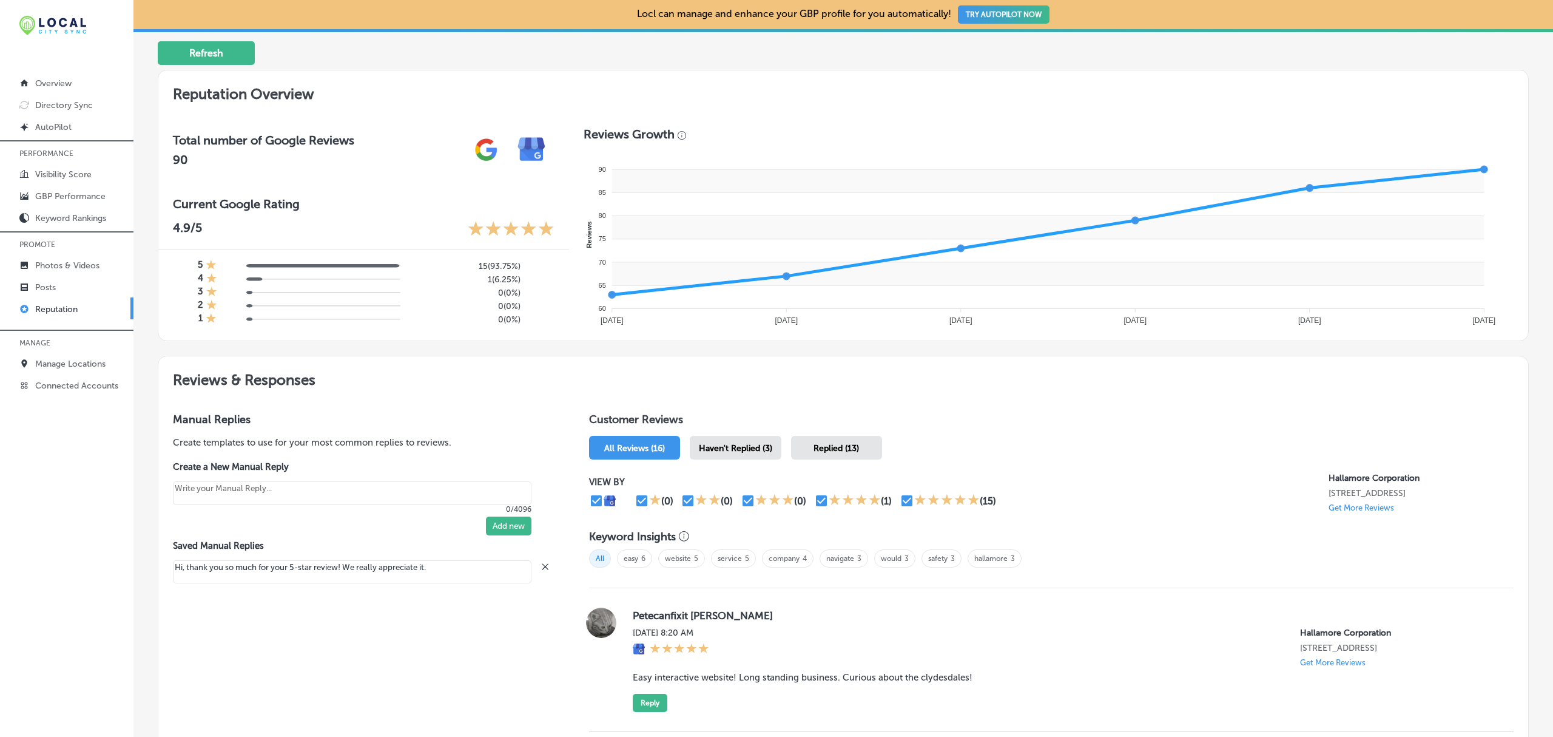
scroll to position [0, 0]
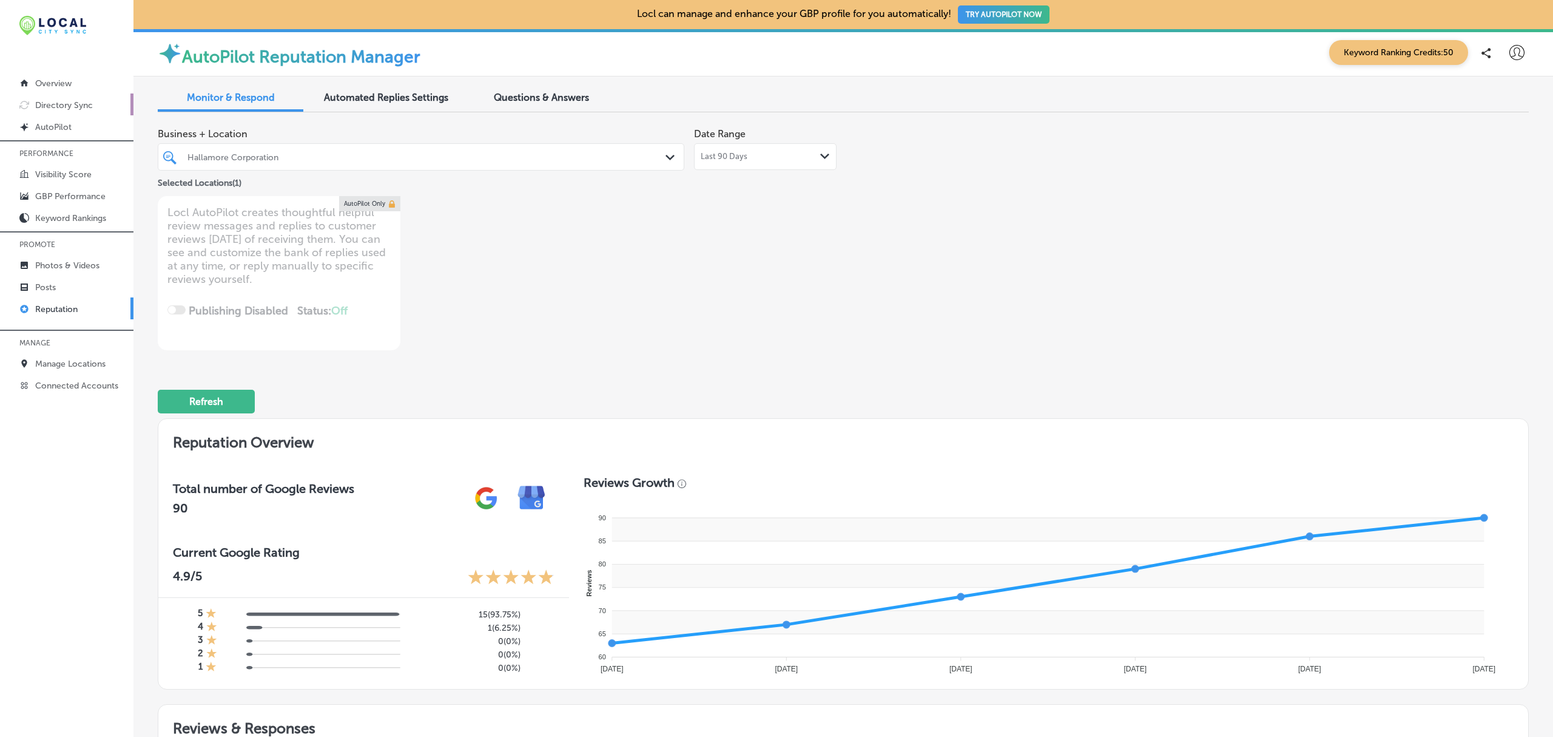
click at [95, 106] on link "Directory Sync" at bounding box center [66, 104] width 133 height 22
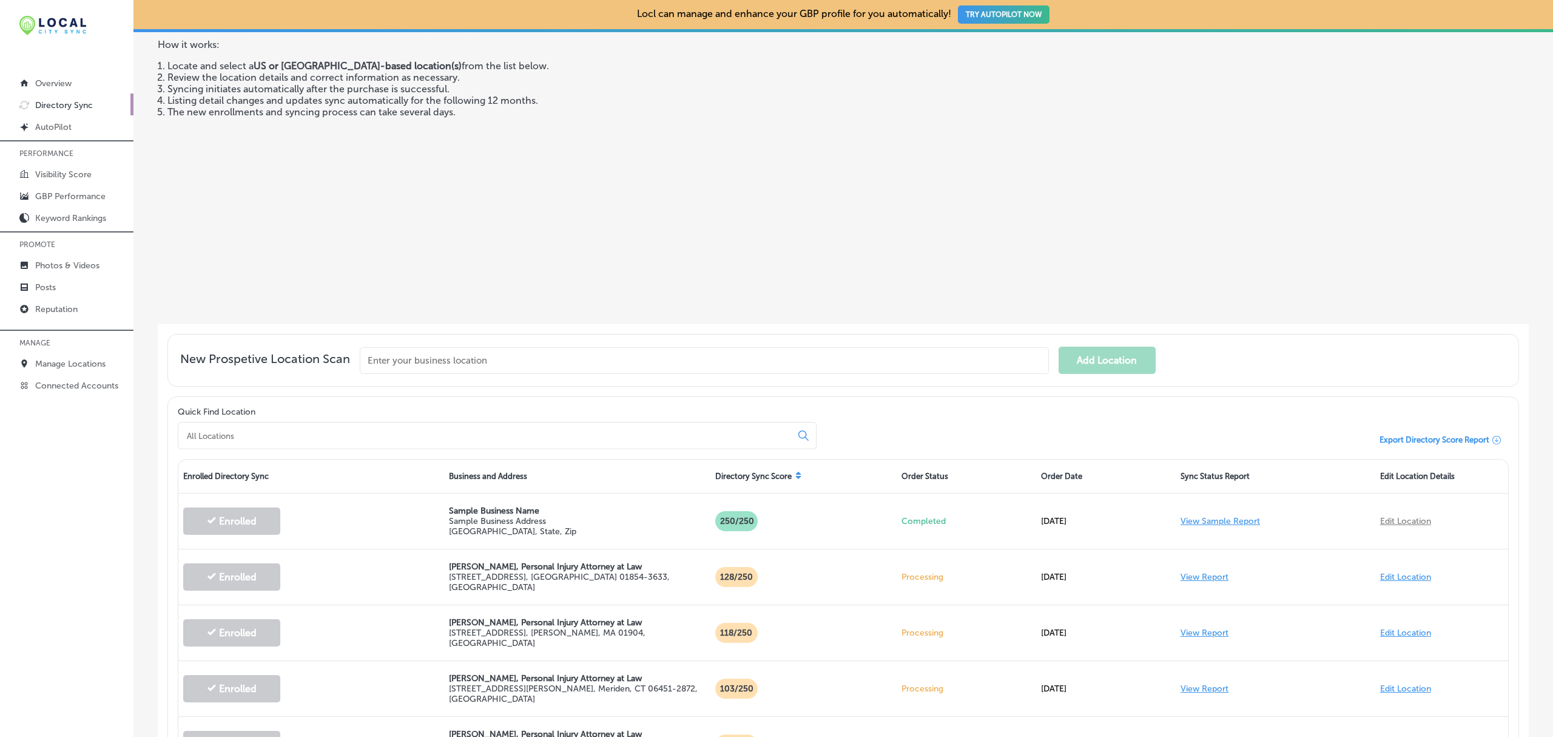
scroll to position [104, 0]
click at [252, 434] on input at bounding box center [487, 435] width 603 height 11
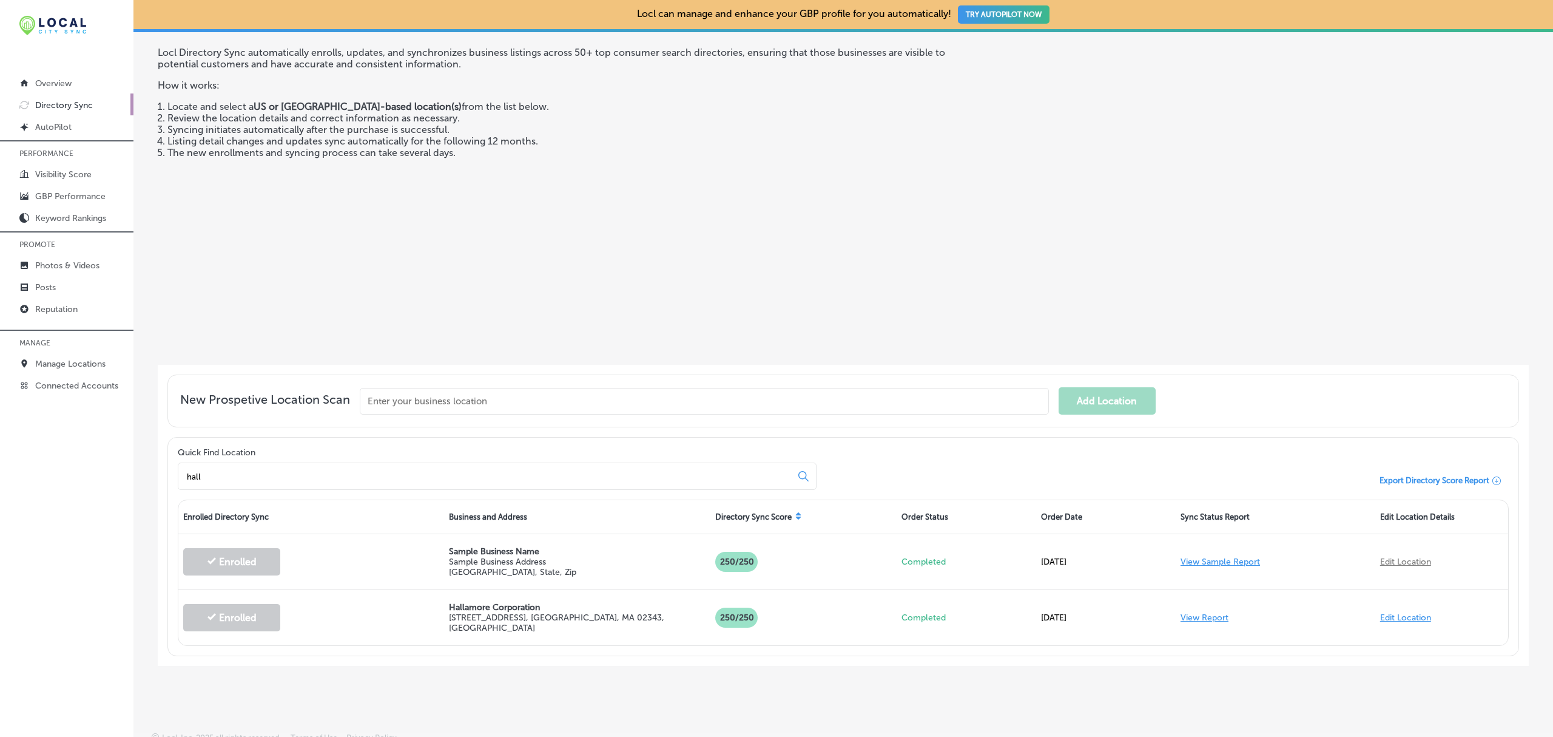
scroll to position [73, 0]
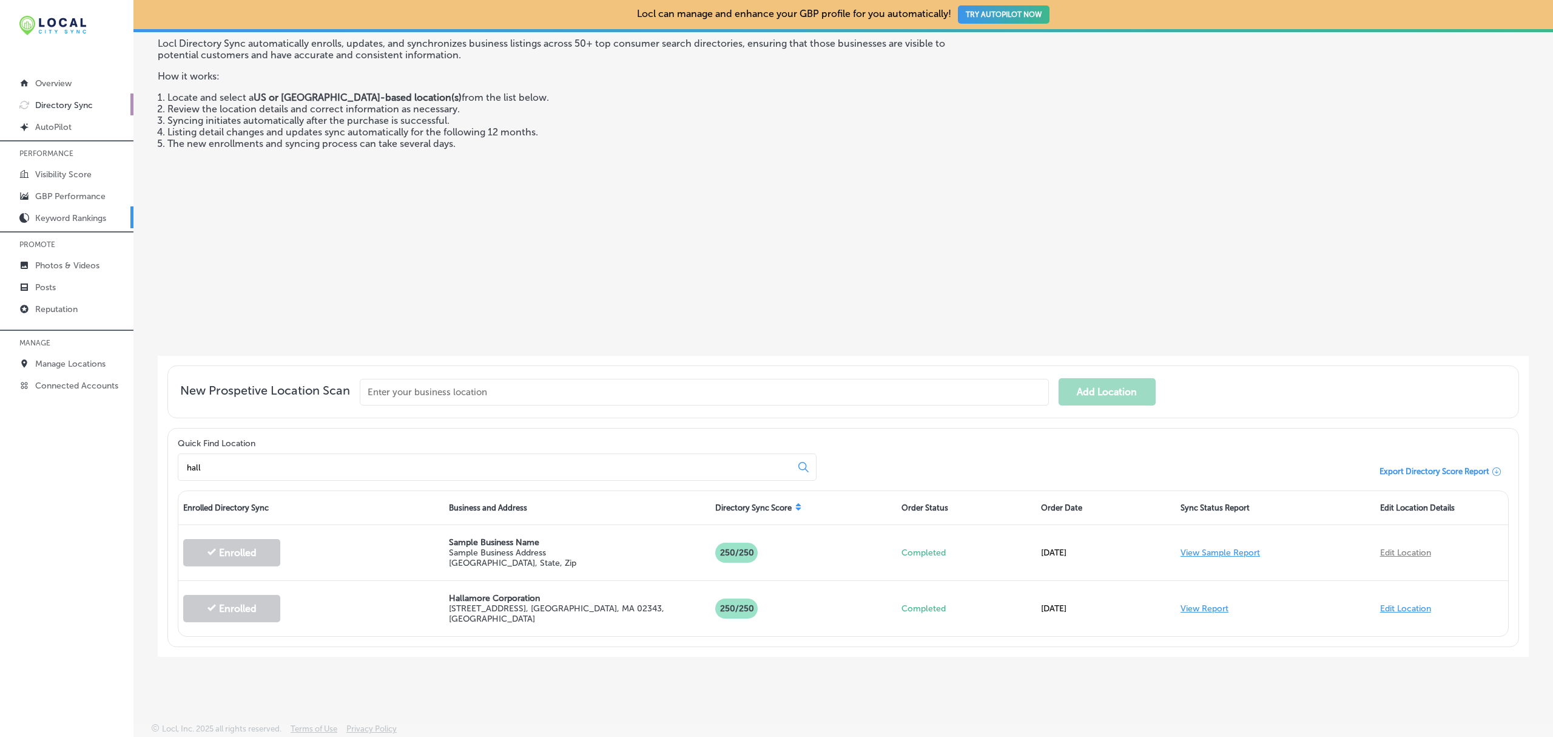
type input "hall"
click at [79, 221] on p "Keyword Rankings" at bounding box center [70, 218] width 71 height 10
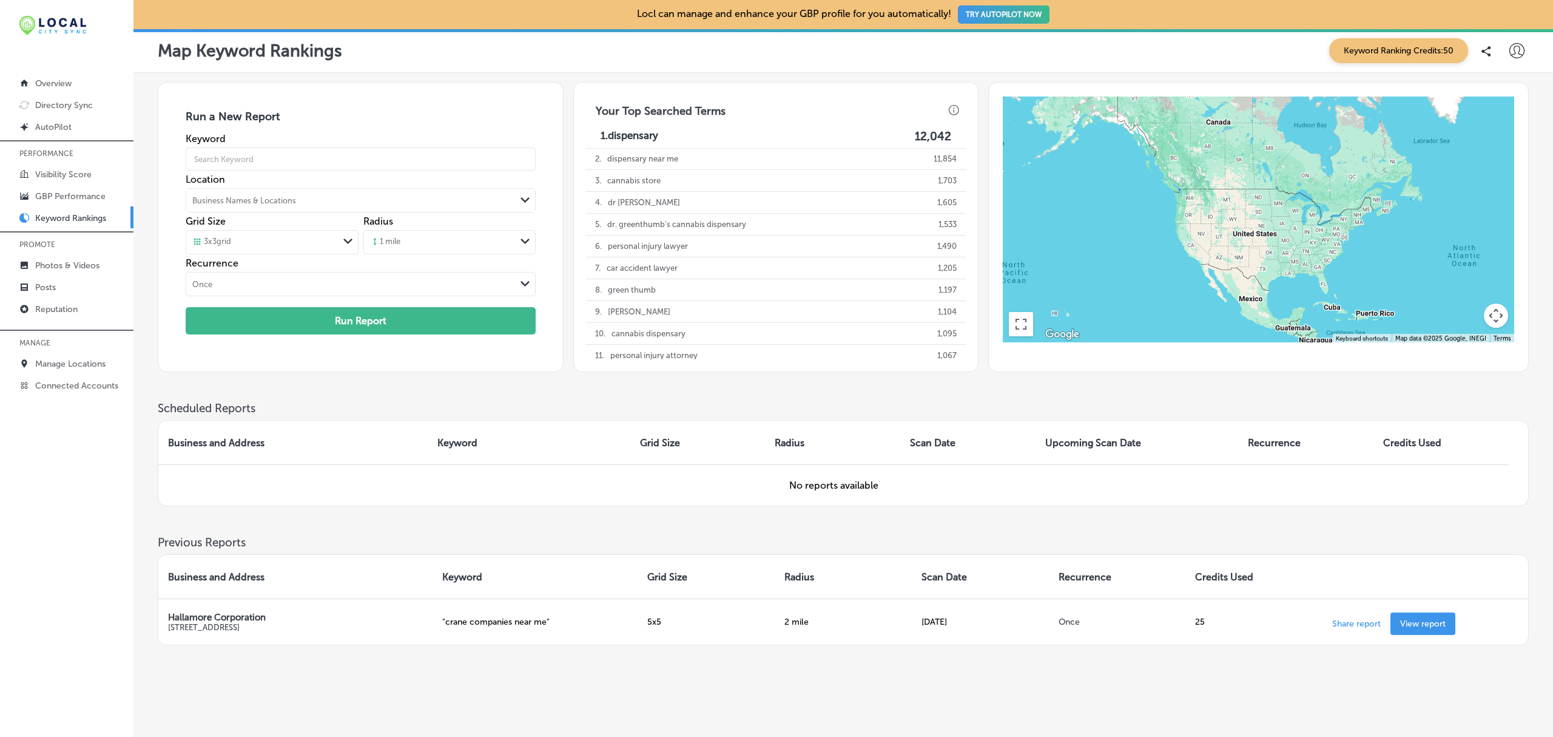
scroll to position [22, 0]
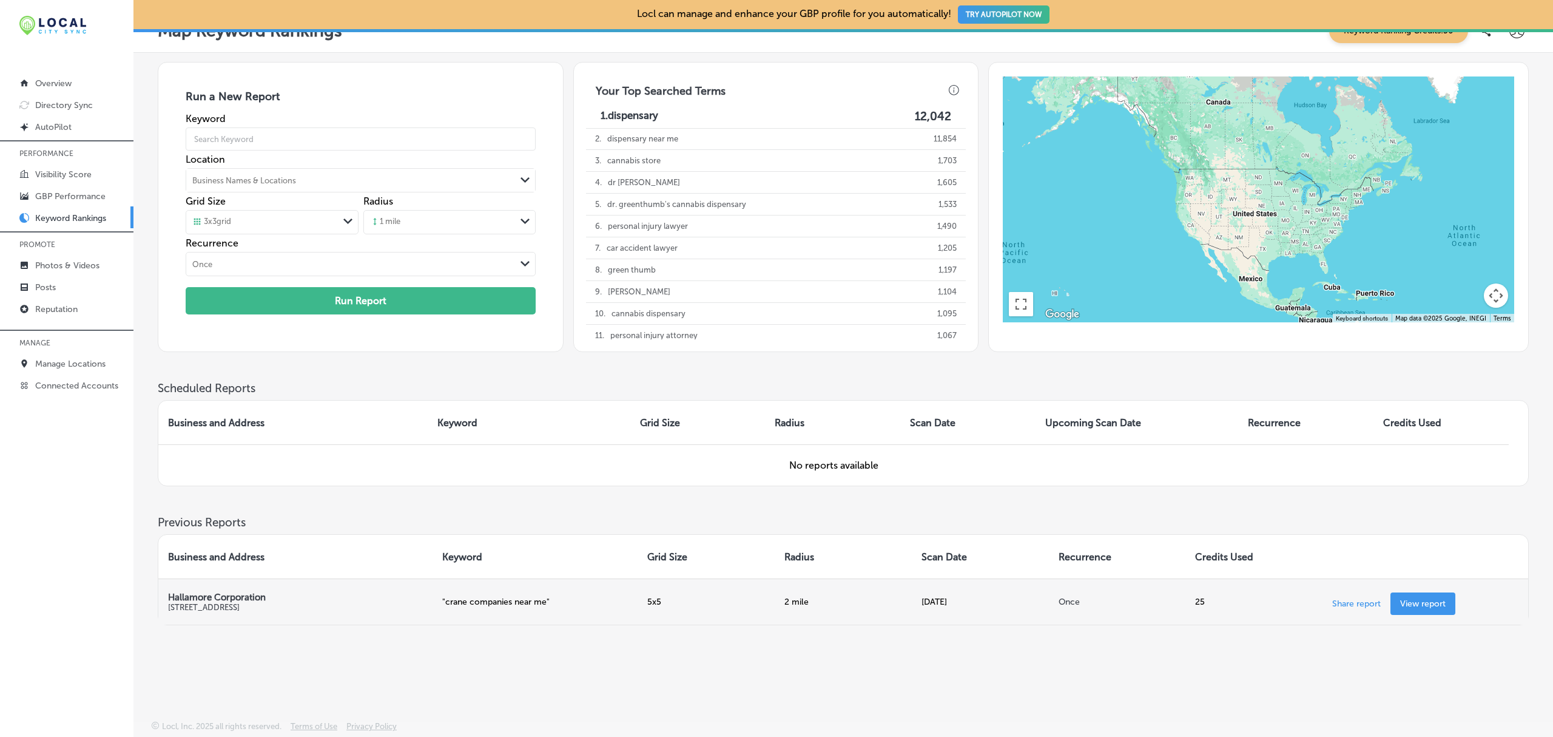
click at [1427, 603] on p "View report" at bounding box center [1423, 603] width 46 height 10
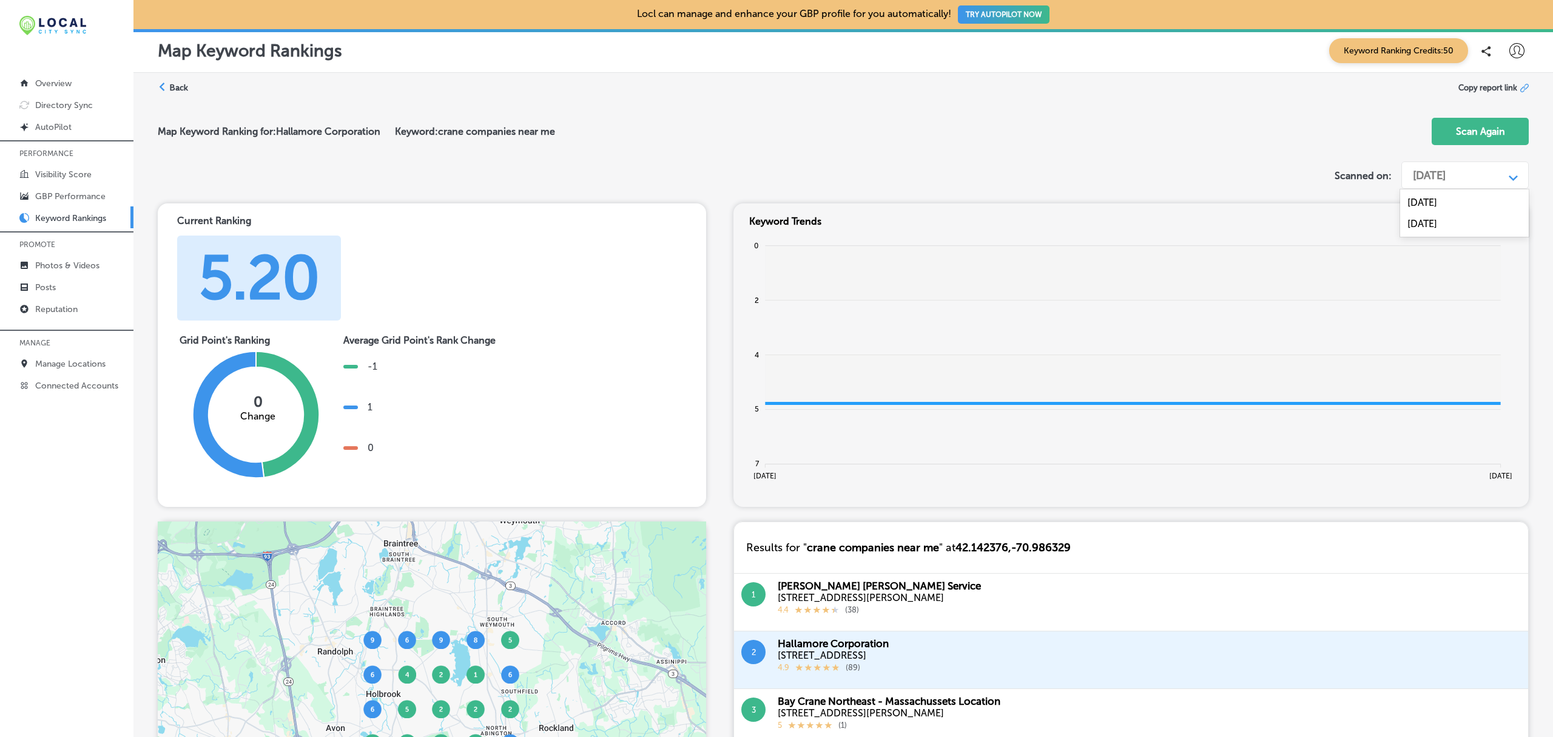
click at [1487, 178] on div "Aug 21, 2025" at bounding box center [1455, 175] width 97 height 23
click at [1462, 200] on div "Sep 30, 2024" at bounding box center [1464, 202] width 129 height 21
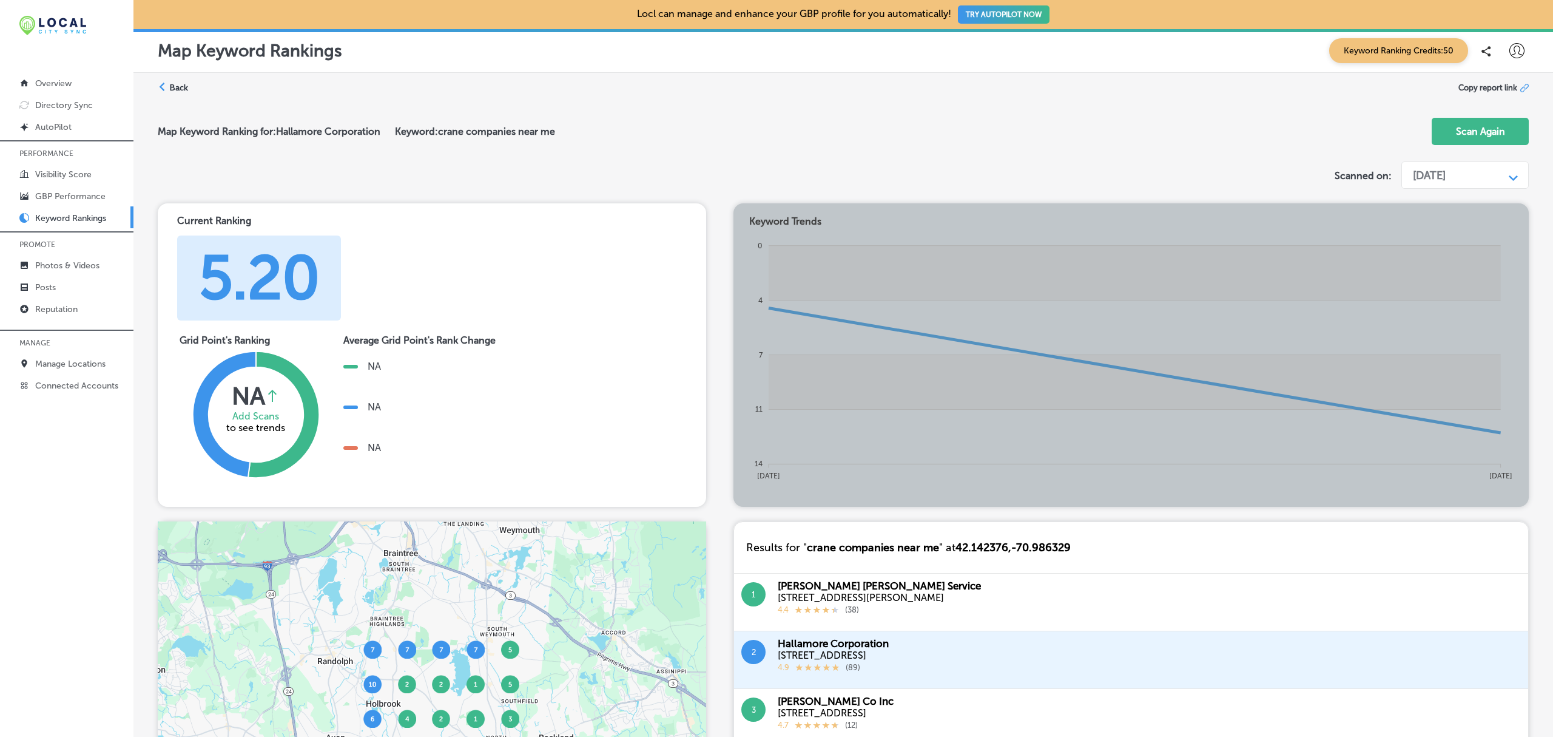
click at [1446, 172] on div "Sep 30, 2024" at bounding box center [1429, 175] width 33 height 13
click at [1461, 222] on div "Aug 21, 2025" at bounding box center [1464, 223] width 129 height 21
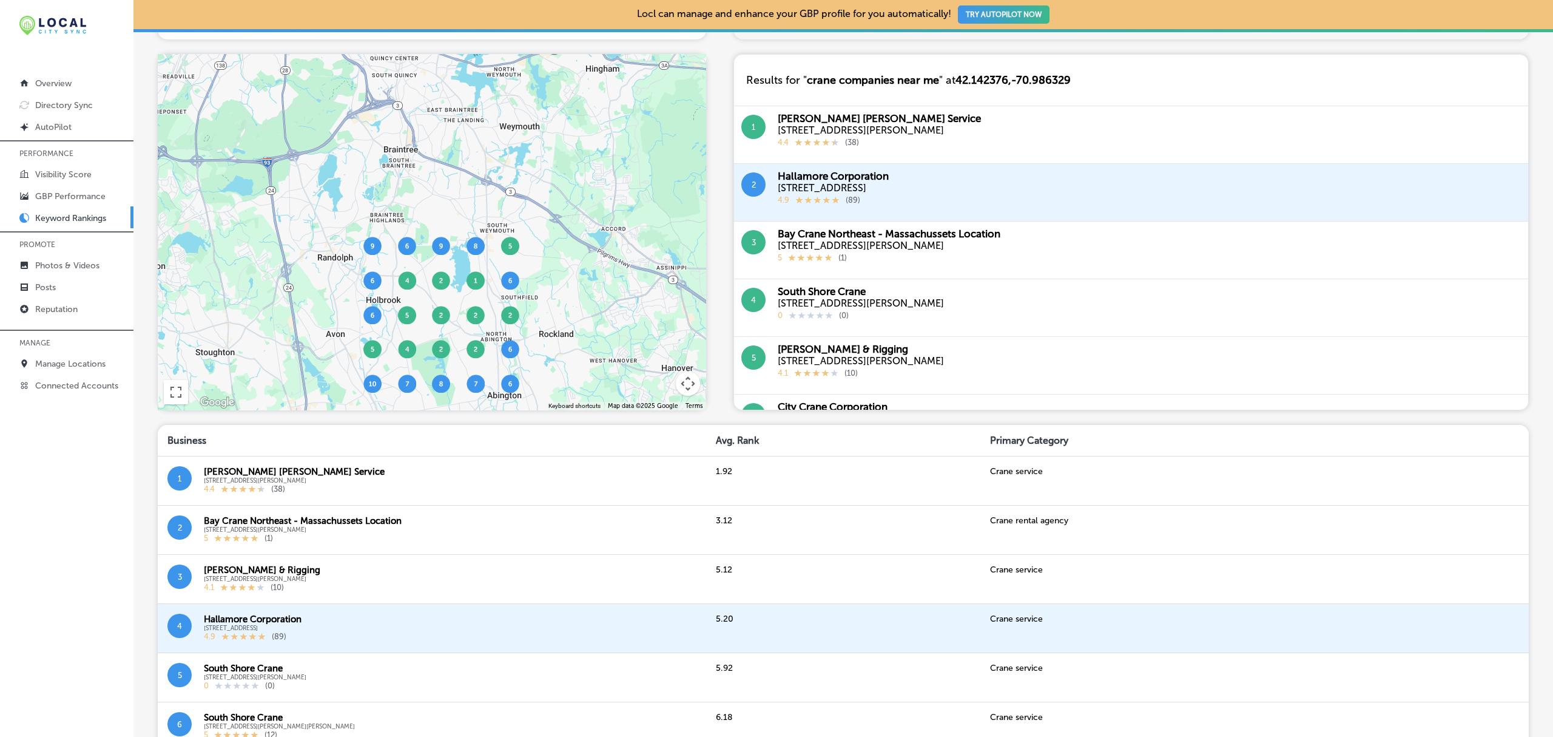
scroll to position [467, 0]
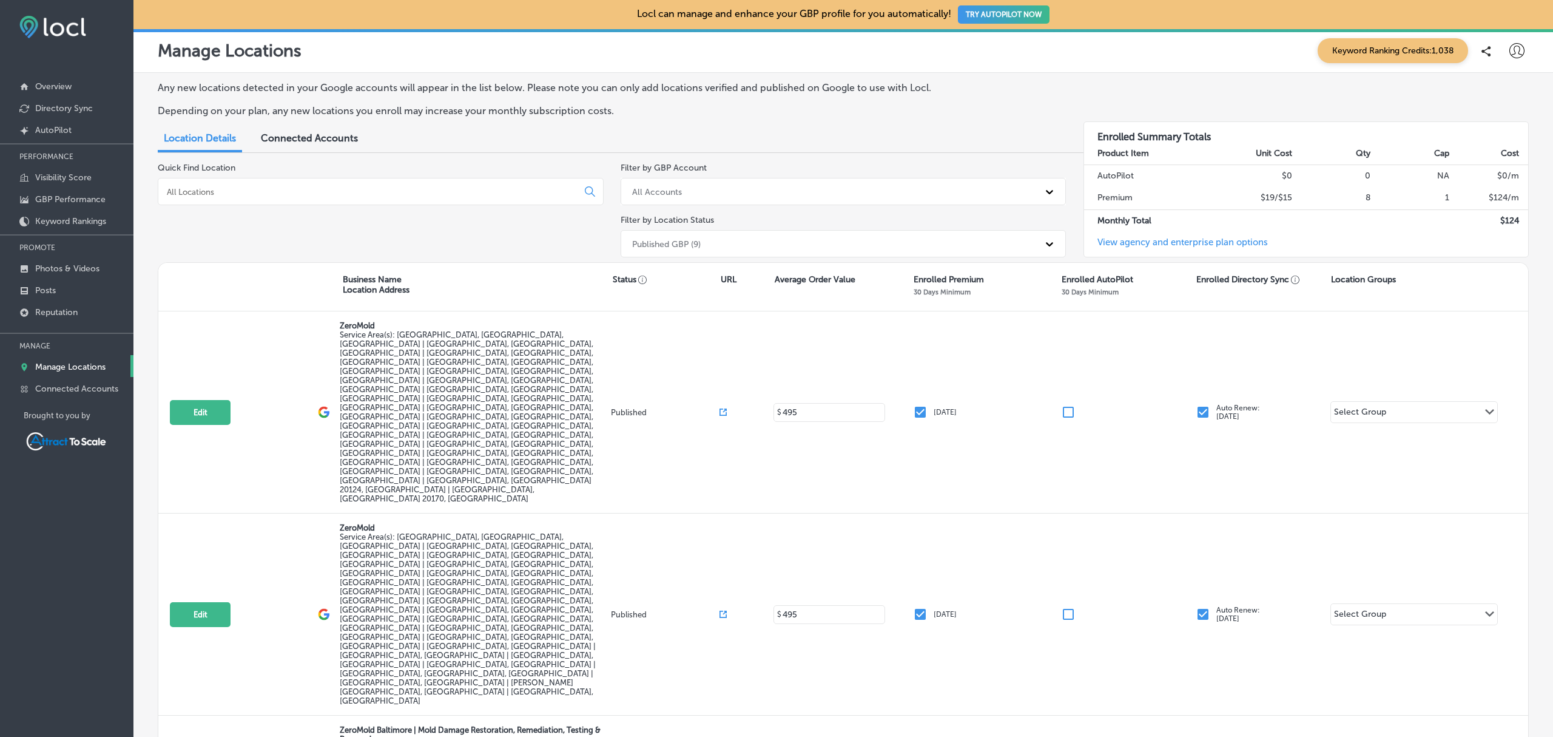
click at [1510, 56] on icon at bounding box center [1517, 50] width 15 height 15
click at [1498, 98] on p "My Account" at bounding box center [1500, 94] width 55 height 15
select select "US"
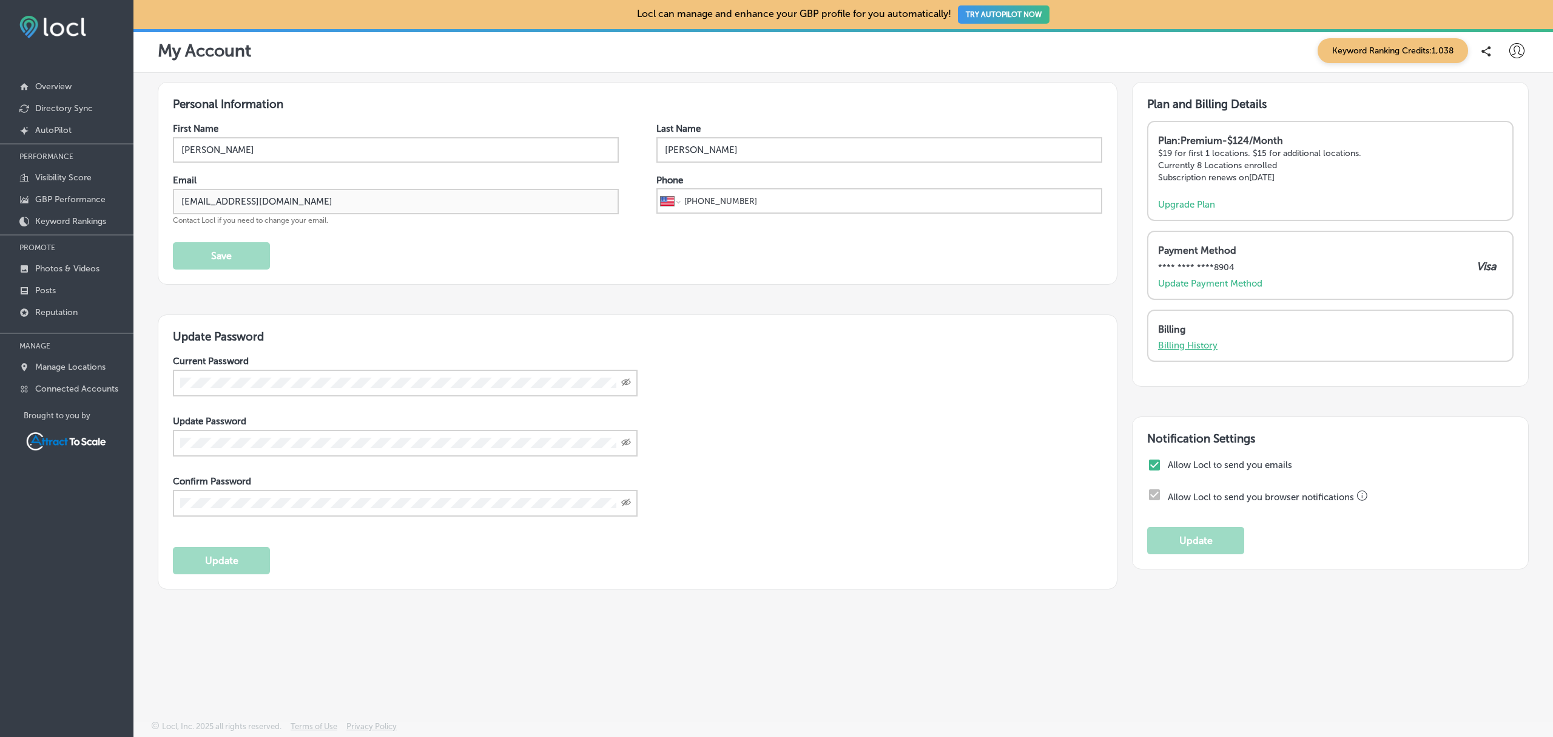
click at [1193, 349] on p "Billing History" at bounding box center [1187, 345] width 59 height 11
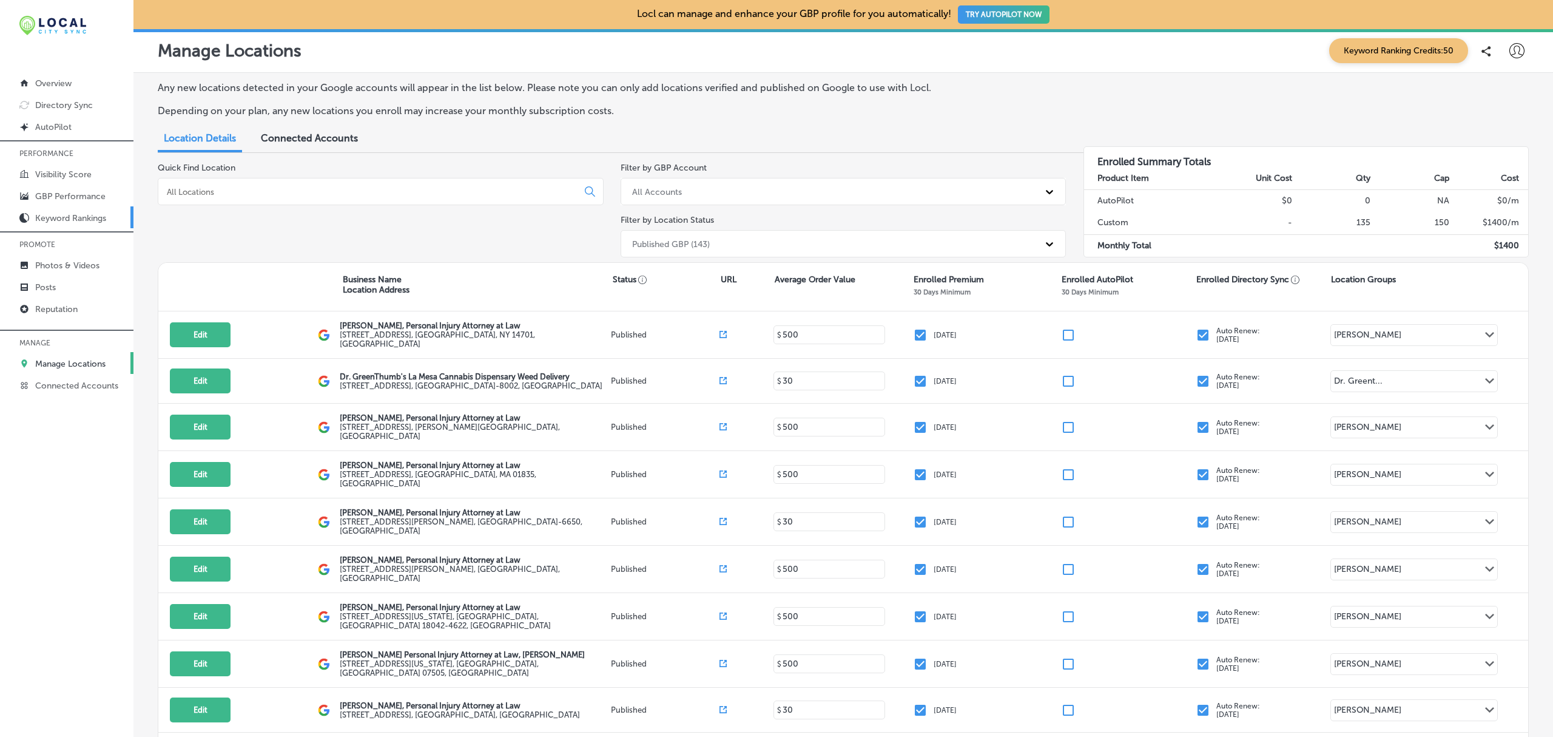
click at [84, 222] on p "Keyword Rankings" at bounding box center [70, 218] width 71 height 10
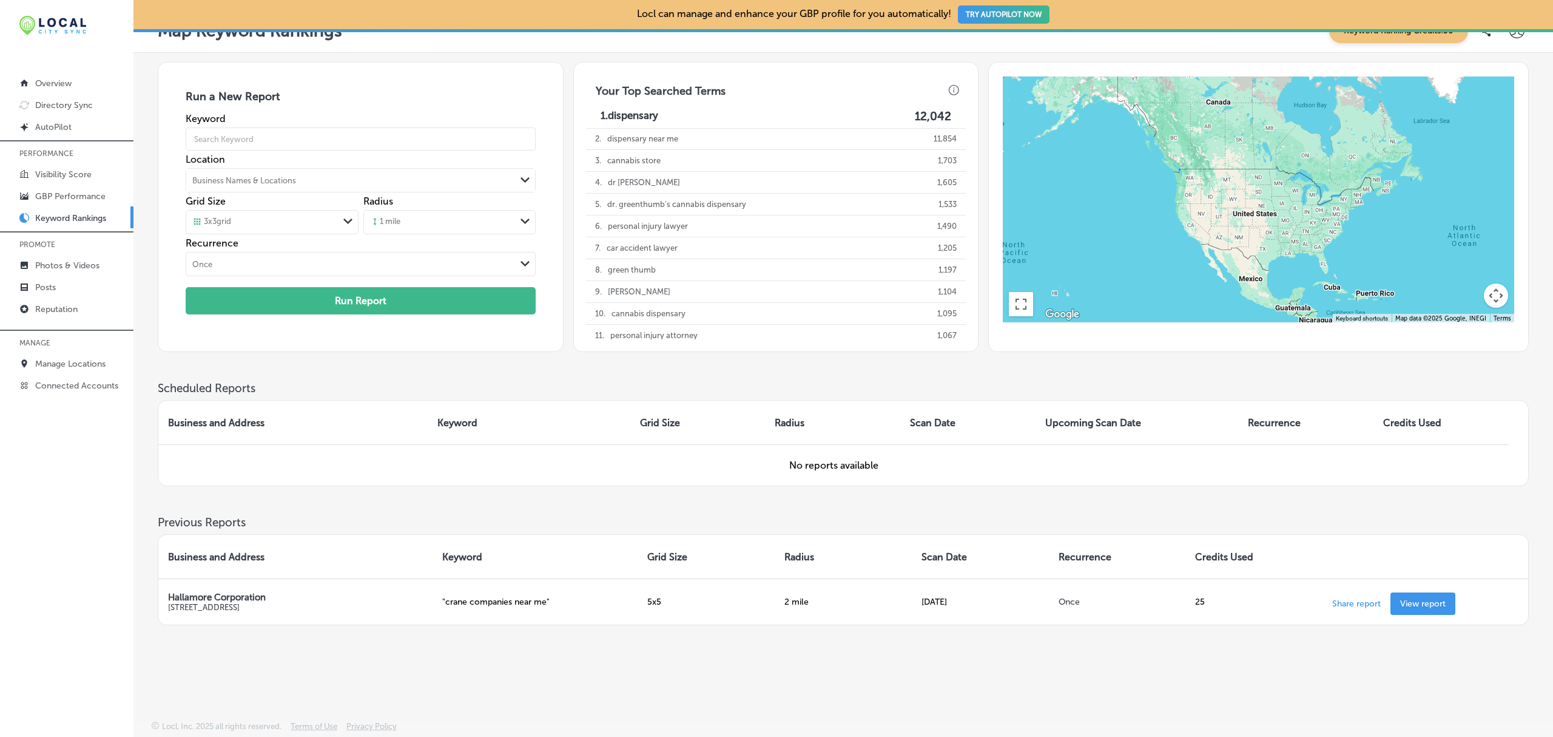
scroll to position [22, 0]
click at [1430, 603] on p "View report" at bounding box center [1423, 603] width 46 height 10
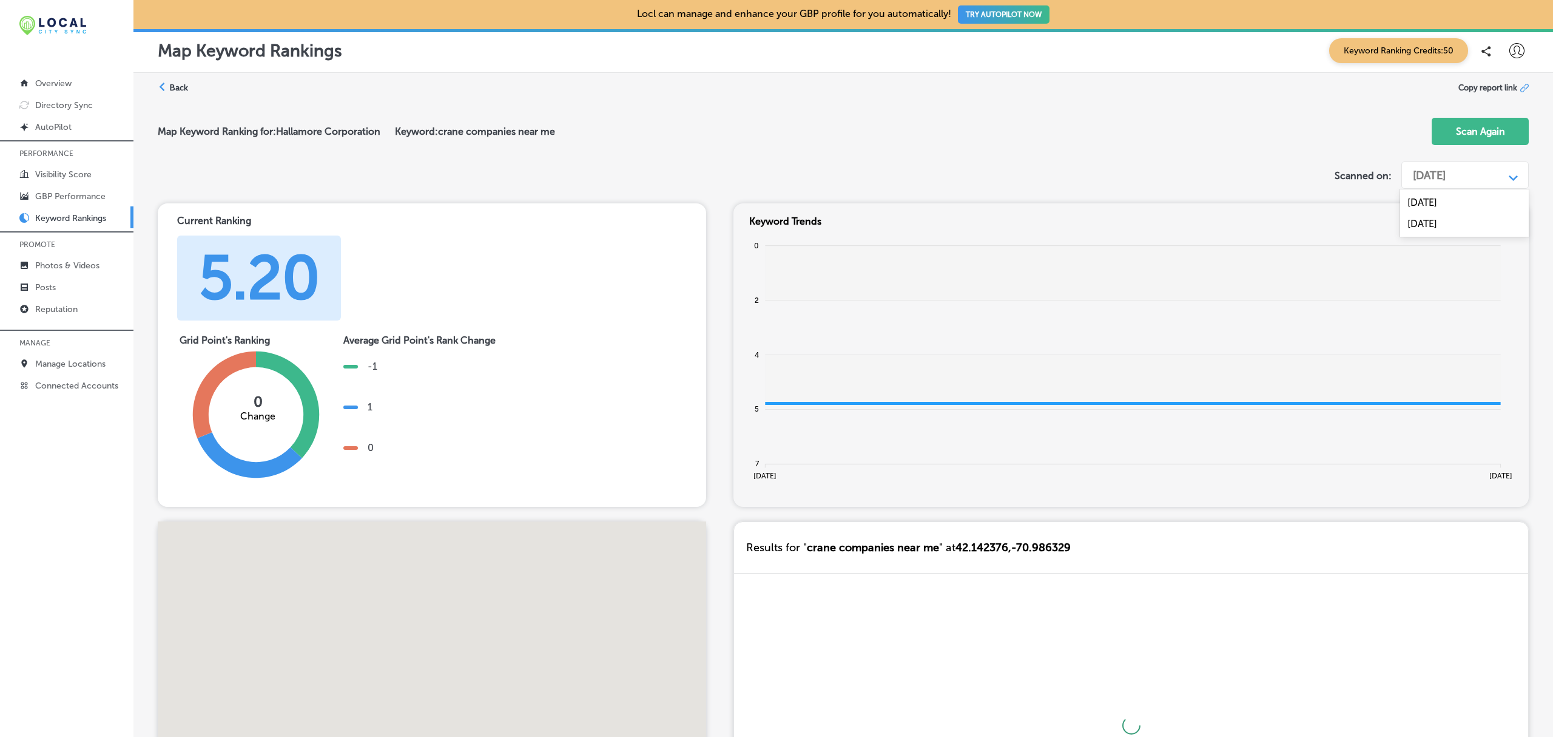
click at [1446, 178] on div "[DATE]" at bounding box center [1429, 175] width 33 height 13
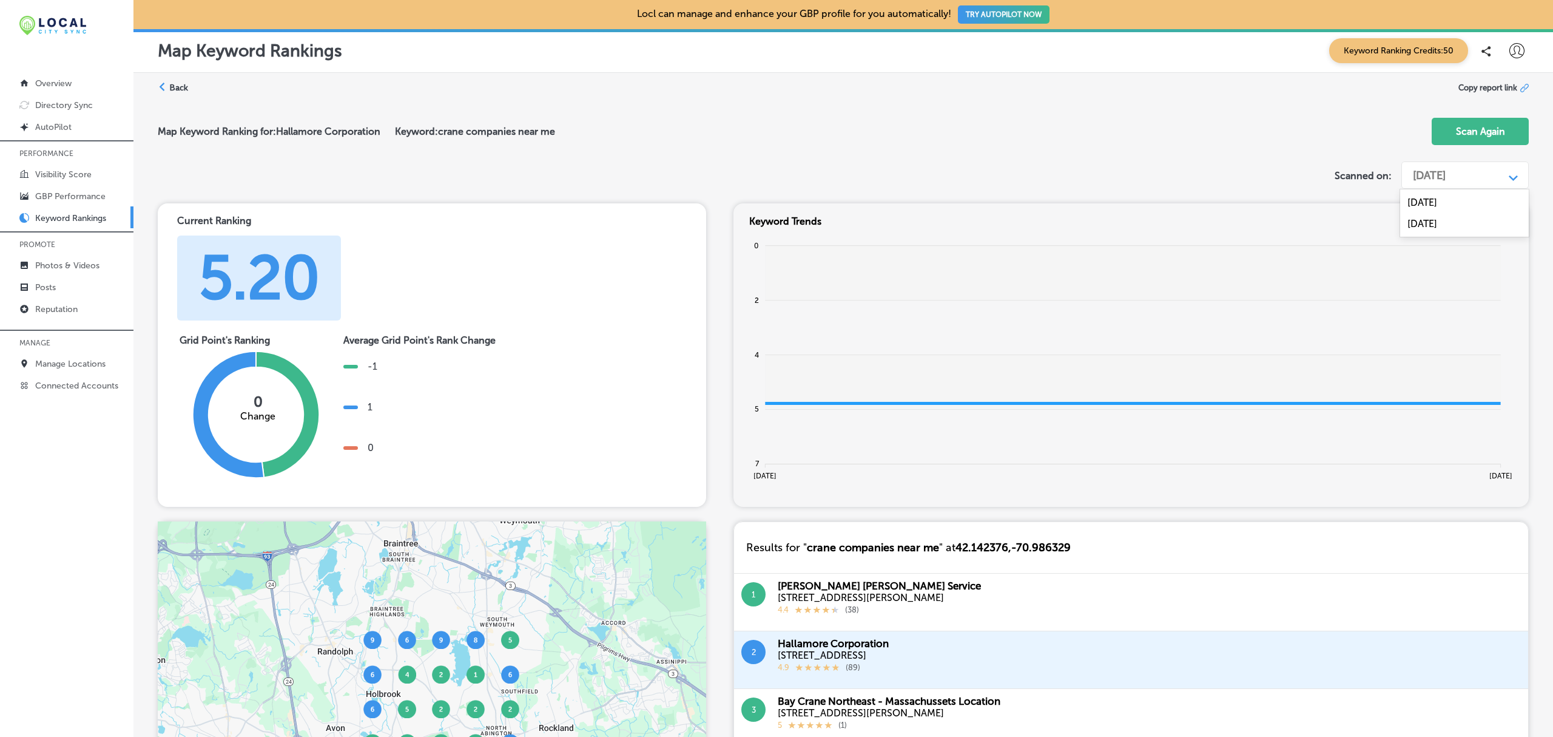
click at [1467, 201] on div "[DATE]" at bounding box center [1464, 202] width 129 height 21
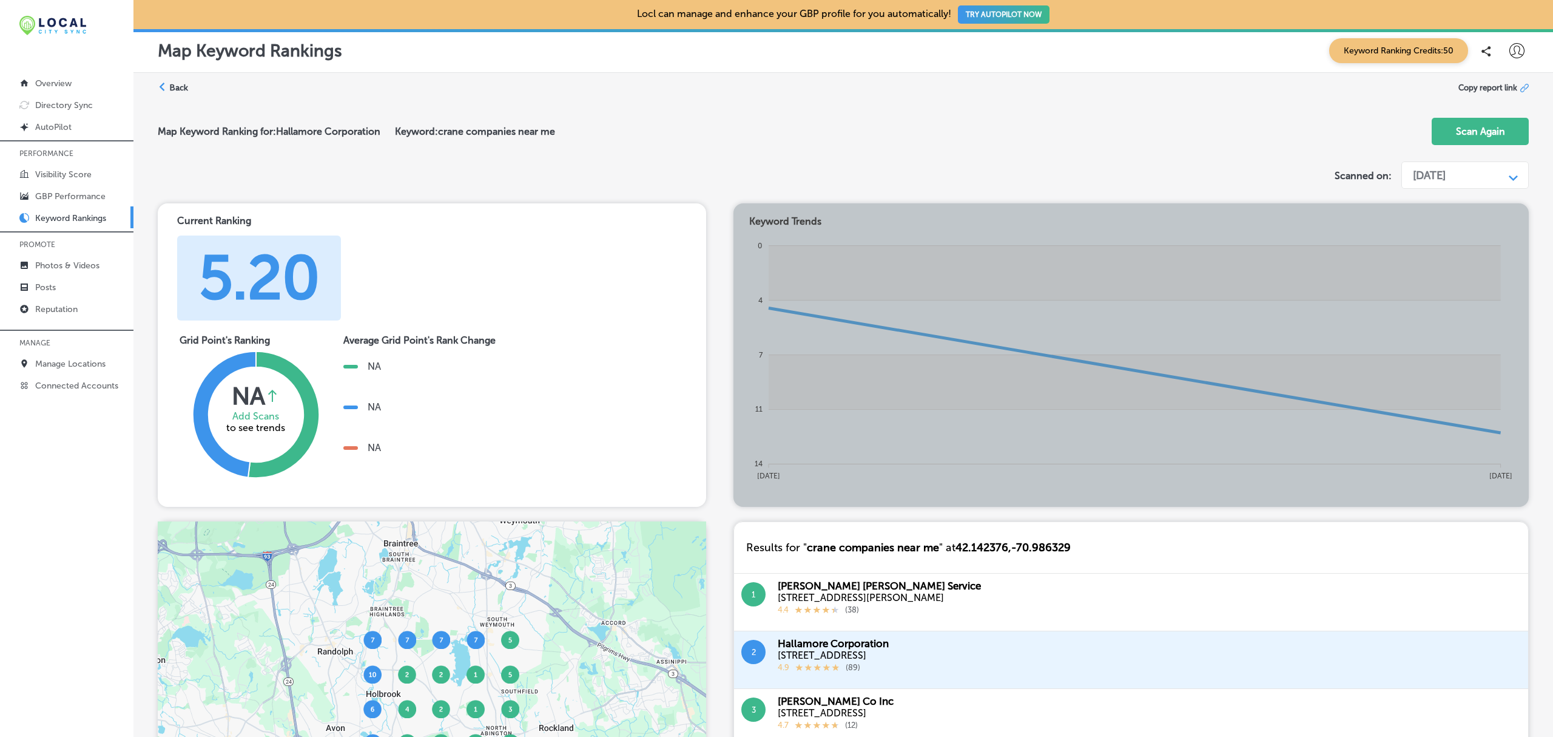
click at [1515, 178] on polygon at bounding box center [1513, 177] width 9 height 5
click at [1514, 177] on icon "Path Created with Sketch." at bounding box center [1513, 177] width 9 height 5
click at [1192, 459] on div "Current Ranking 5.20 Grid Point's Ranking NA Average rank change between curren…" at bounding box center [843, 354] width 1371 height 303
click at [1081, 602] on div "1 CJ Shaughnessy Crane Service 520 Bodwell St, Avon, MA 02322 4.4 ( 38 )" at bounding box center [1131, 602] width 794 height 58
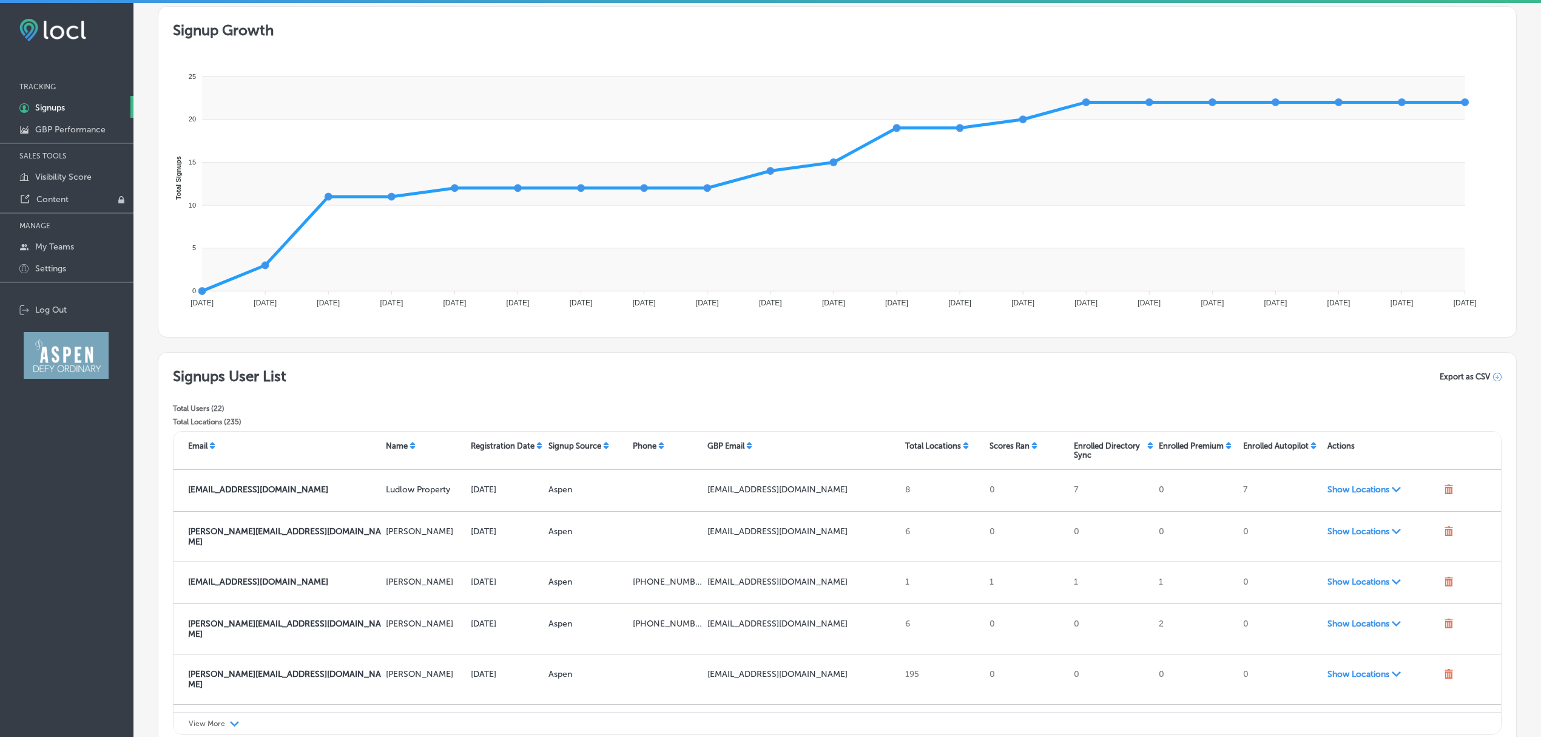
scroll to position [212, 0]
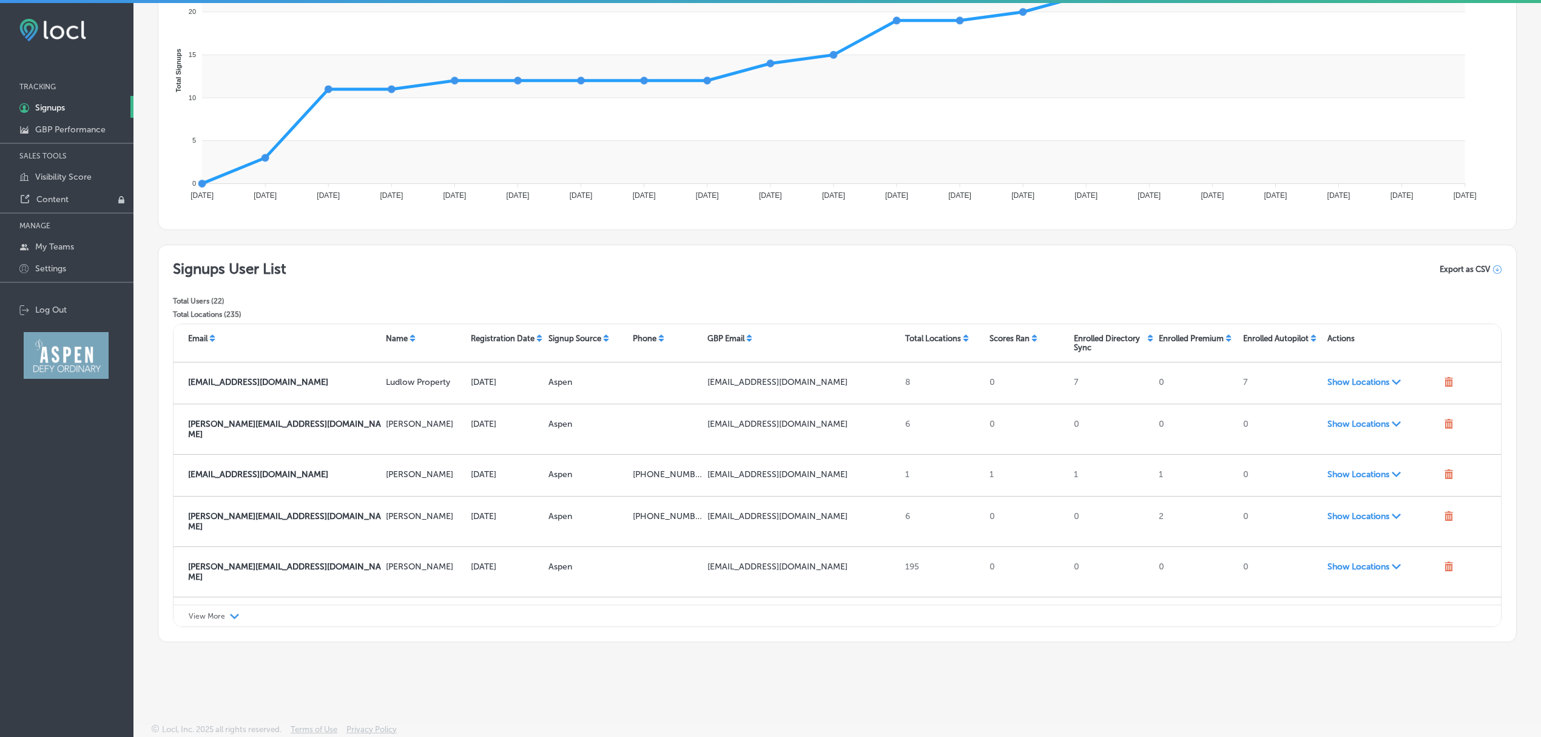
click at [222, 610] on div "View More Path Created with Sketch." at bounding box center [838, 615] width 1328 height 22
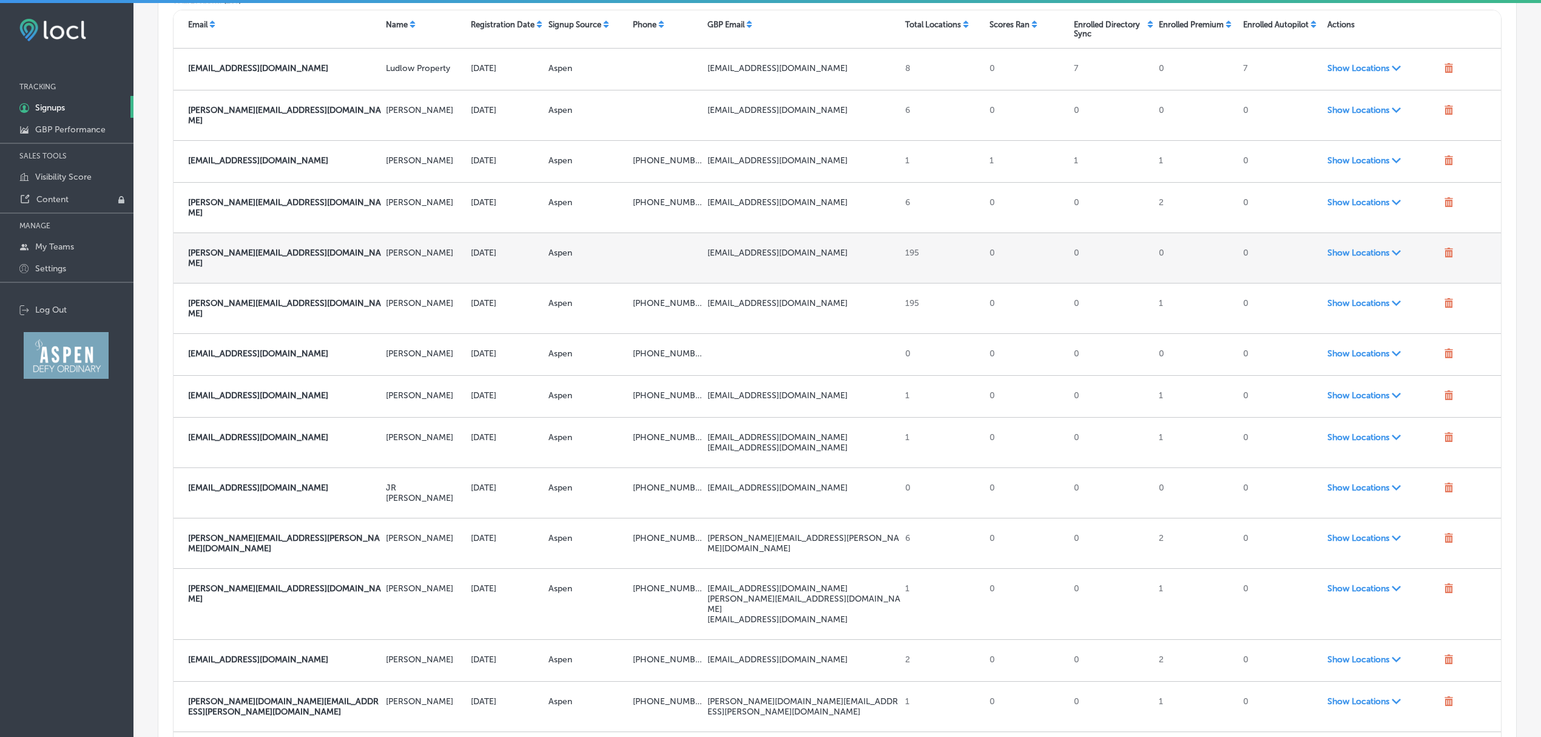
scroll to position [525, 0]
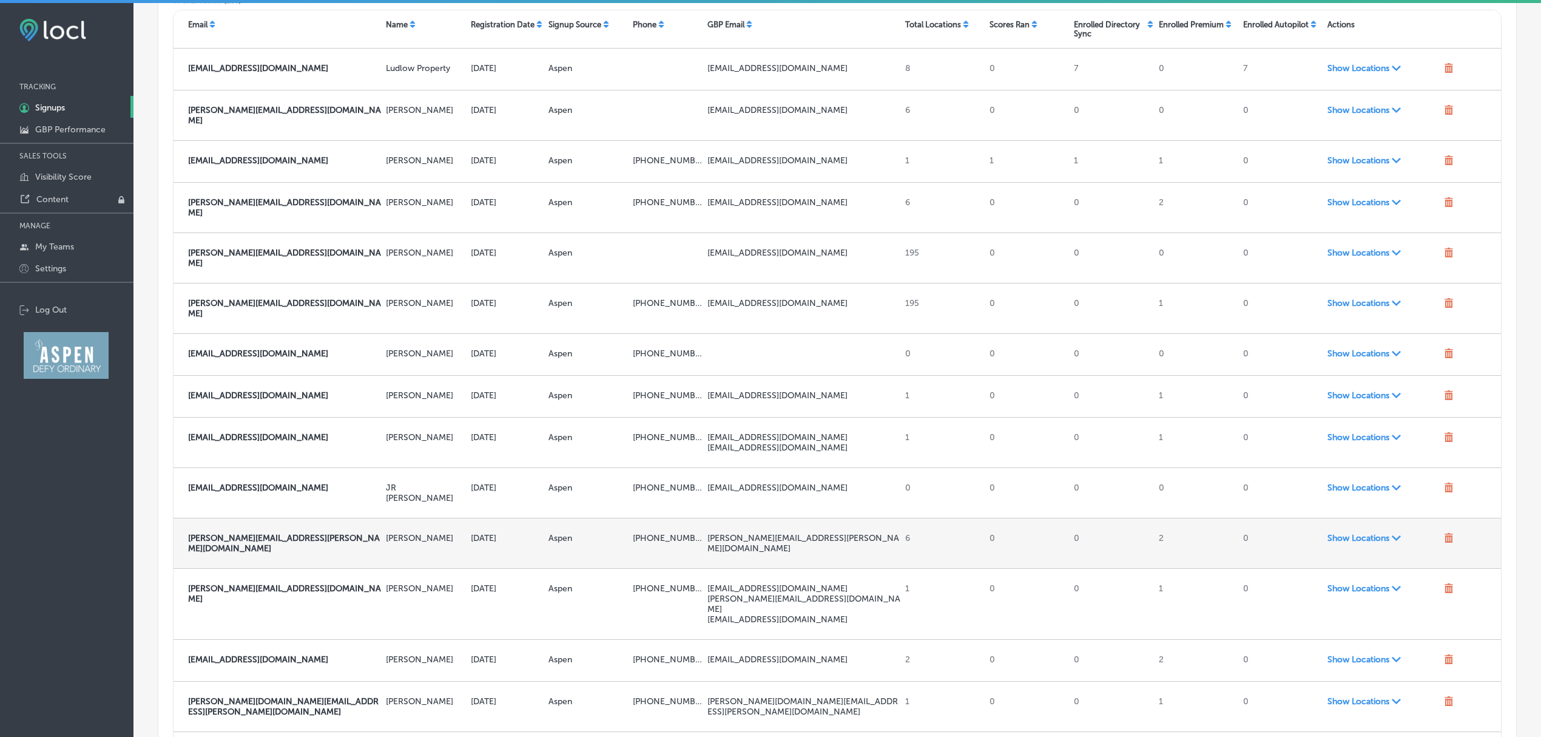
click at [1362, 533] on span "Show Locations Path Created with Sketch." at bounding box center [1384, 538] width 112 height 10
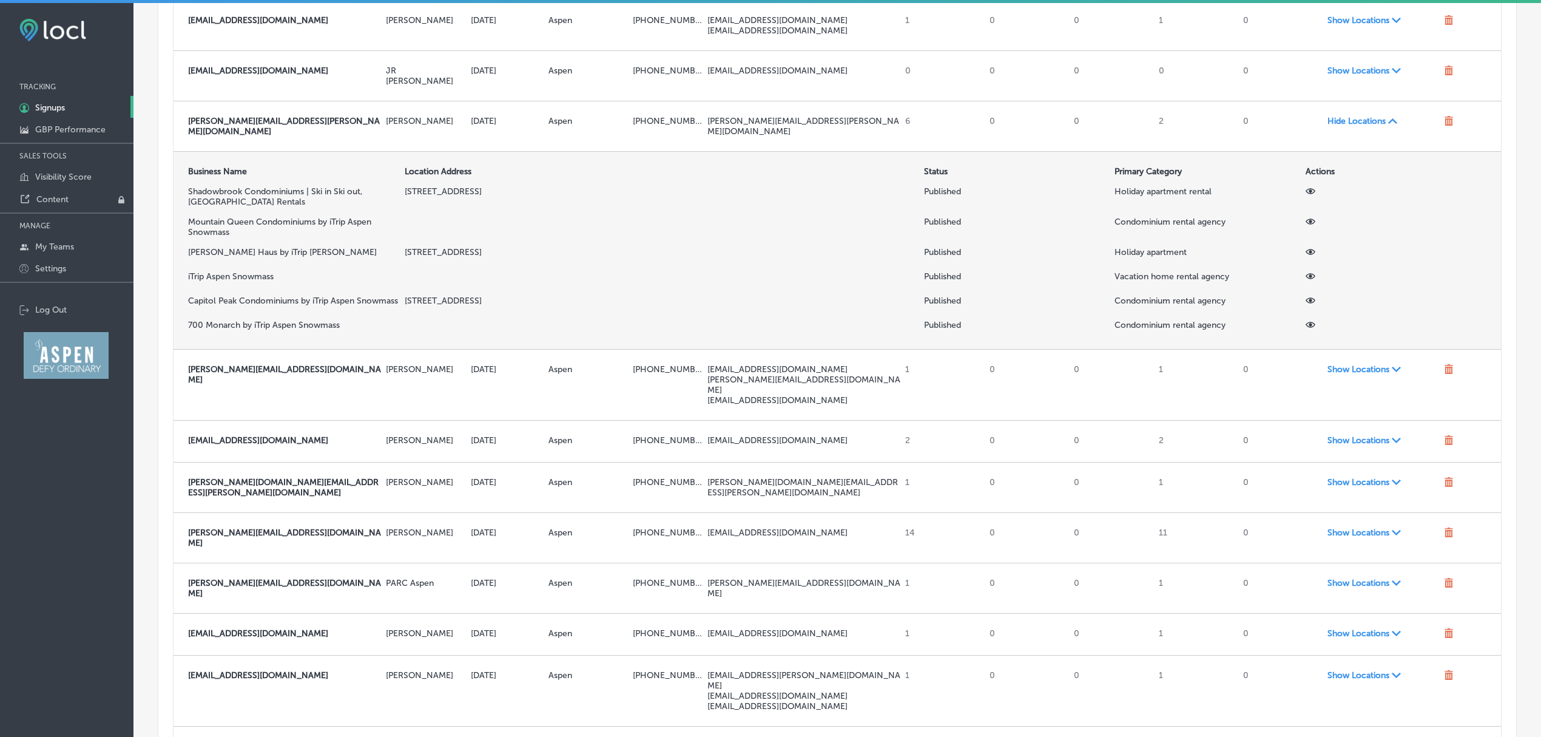
scroll to position [943, 0]
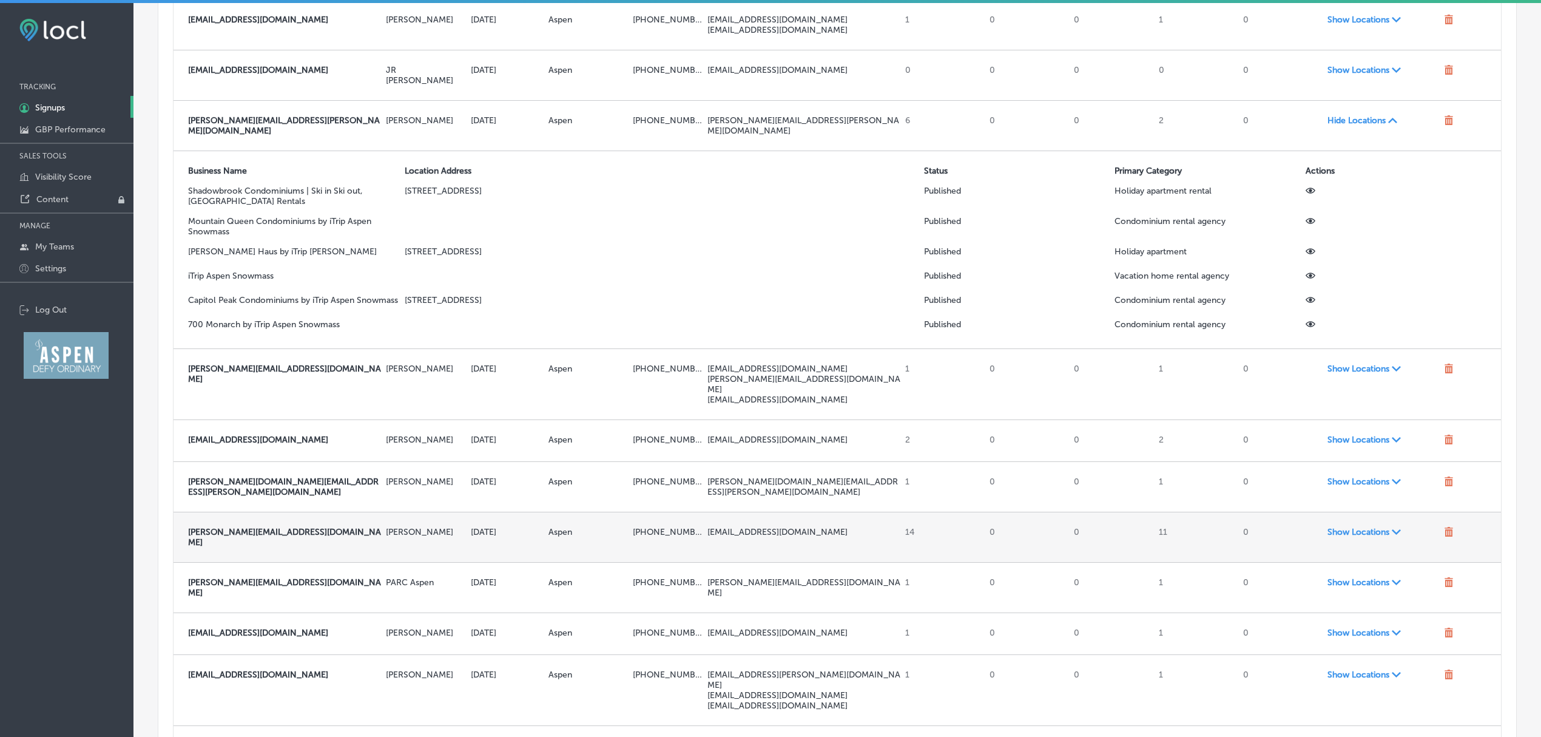
click at [1338, 527] on span "Show Locations Path Created with Sketch." at bounding box center [1384, 532] width 112 height 10
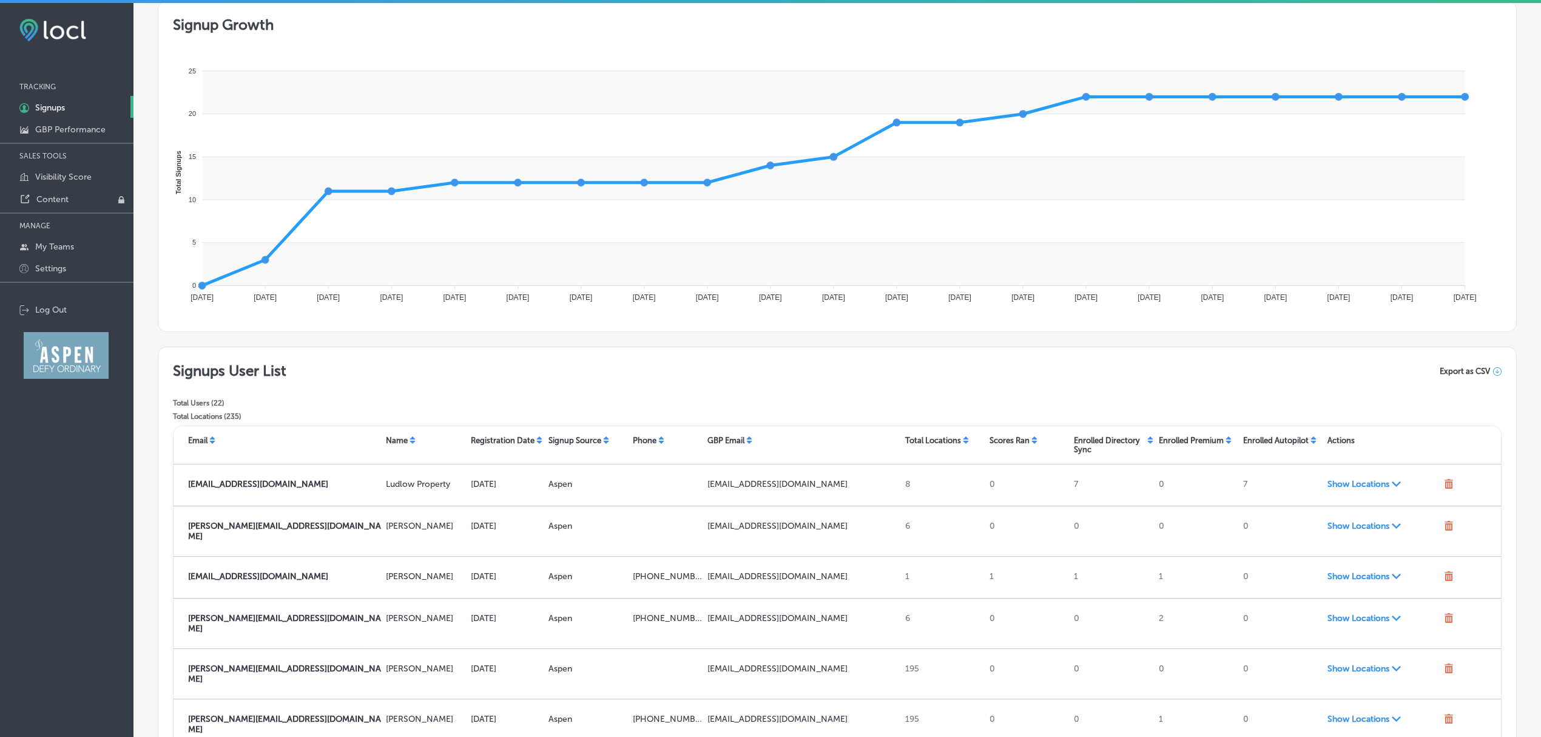
scroll to position [0, 0]
